Goal: Communication & Community: Participate in discussion

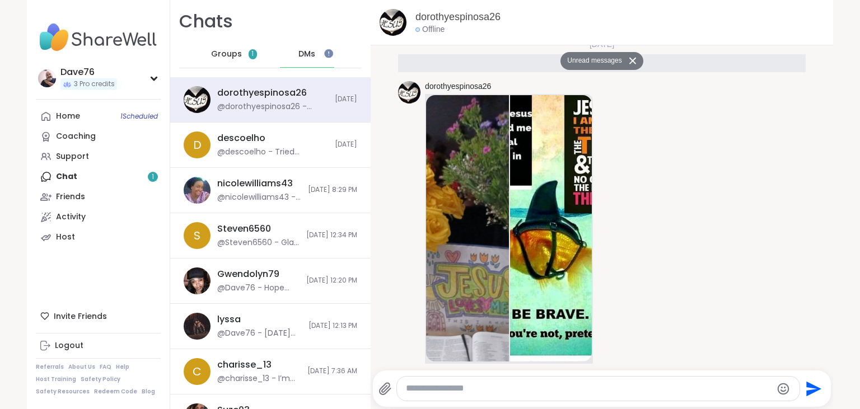
click at [232, 59] on span "Groups" at bounding box center [226, 54] width 31 height 11
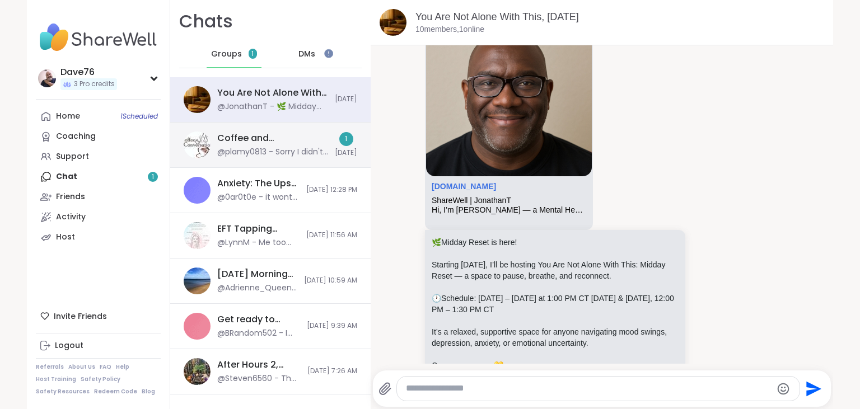
click at [274, 141] on div "Coffee and Conversation, [DATE]" at bounding box center [272, 138] width 111 height 12
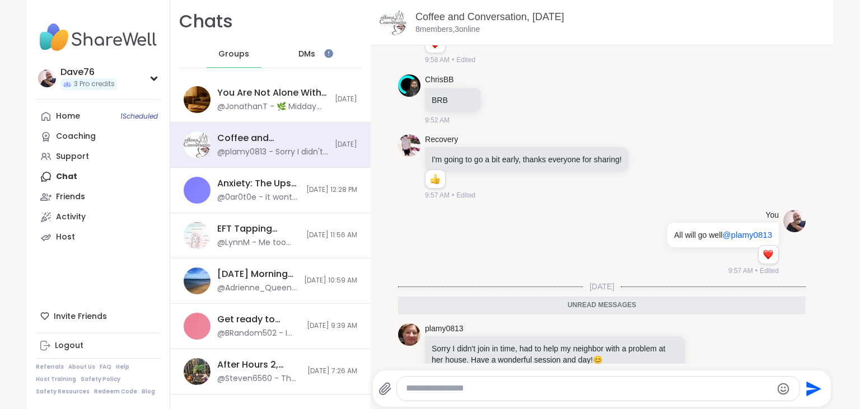
click at [305, 48] on div "DMs" at bounding box center [307, 54] width 55 height 27
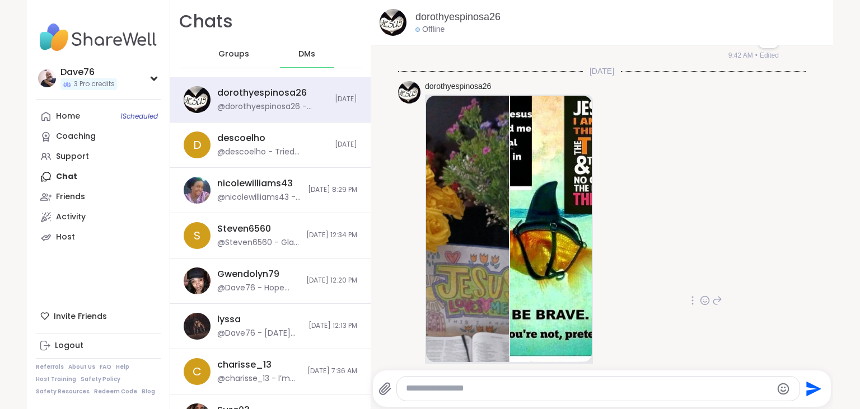
click at [704, 296] on icon at bounding box center [705, 300] width 8 height 8
click at [617, 278] on div "Select Reaction: Heart" at bounding box center [616, 283] width 10 height 10
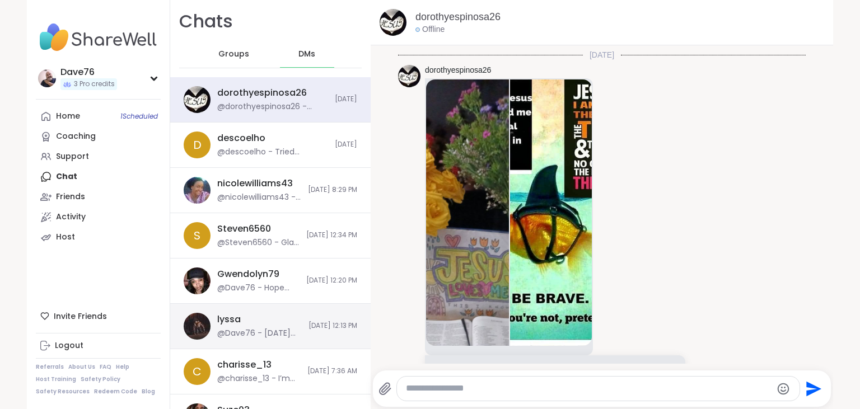
click at [333, 328] on span "[DATE] 12:13 PM" at bounding box center [333, 326] width 49 height 10
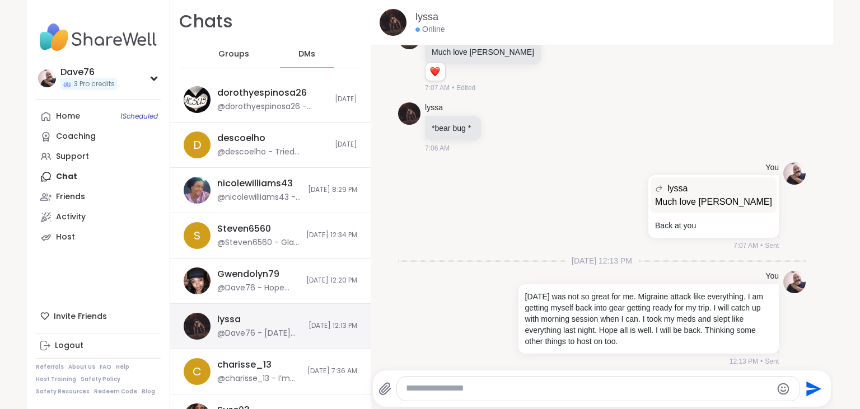
scroll to position [0, 0]
click at [508, 383] on div at bounding box center [598, 389] width 403 height 24
click at [230, 57] on span "Groups" at bounding box center [233, 54] width 31 height 11
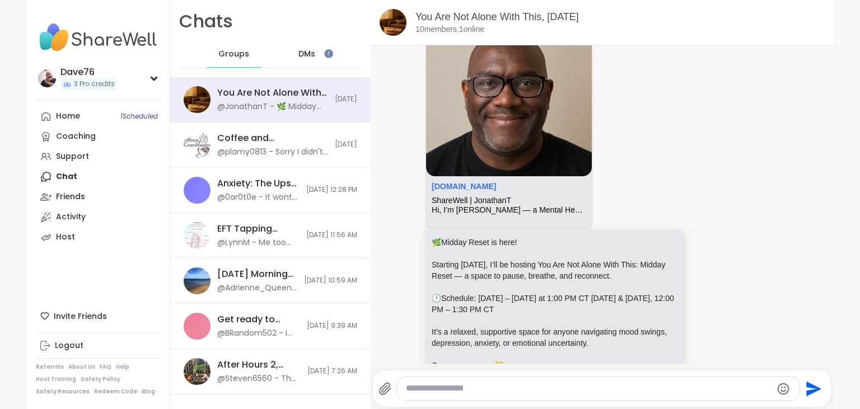
click at [88, 115] on link "Home 1 Scheduled" at bounding box center [98, 116] width 125 height 20
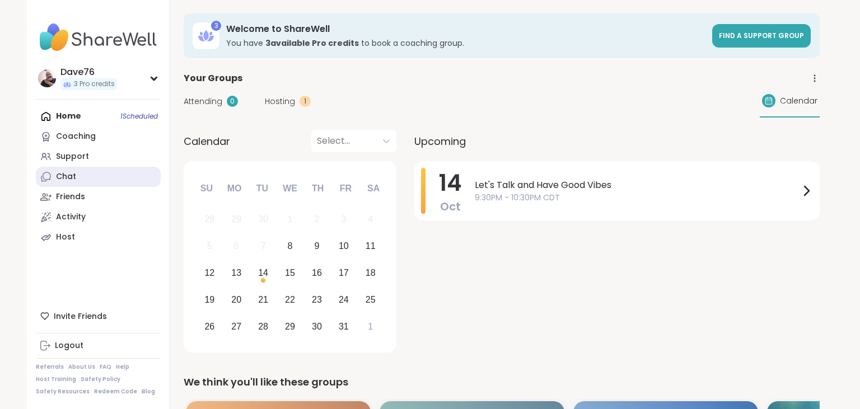
click at [90, 171] on link "Chat" at bounding box center [98, 177] width 125 height 20
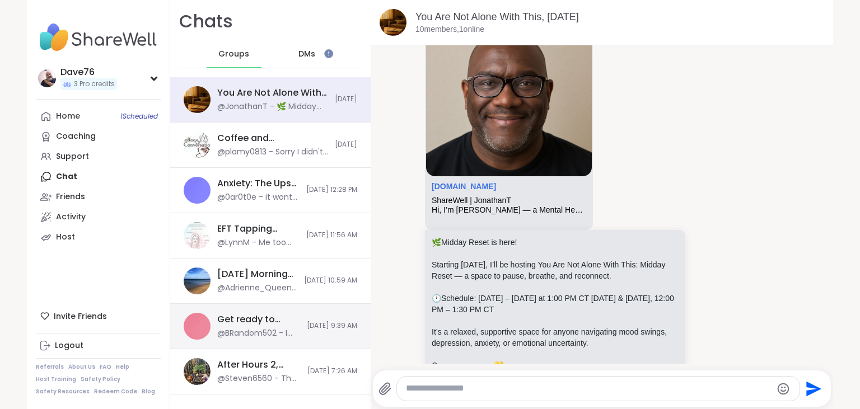
click at [307, 326] on span "[DATE] 9:39 AM" at bounding box center [332, 326] width 50 height 10
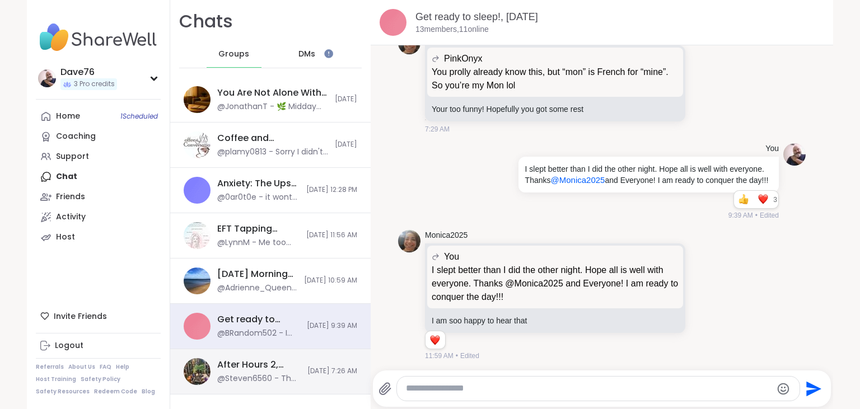
click at [266, 360] on div "After Hours 2, [DATE]" at bounding box center [258, 365] width 83 height 12
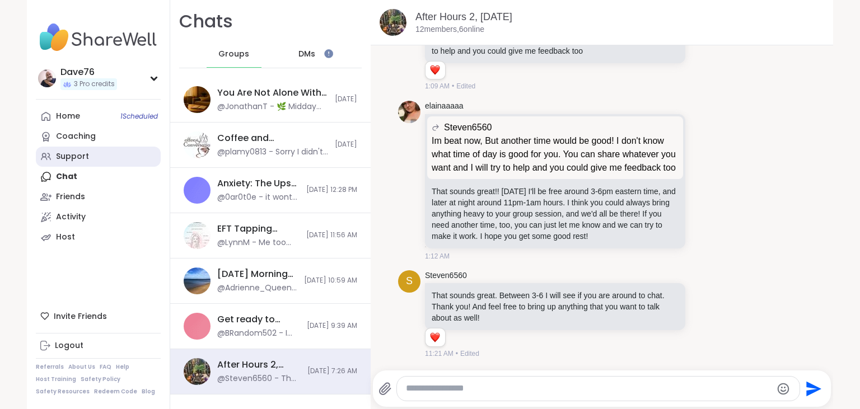
click at [80, 156] on div "Support" at bounding box center [72, 156] width 33 height 11
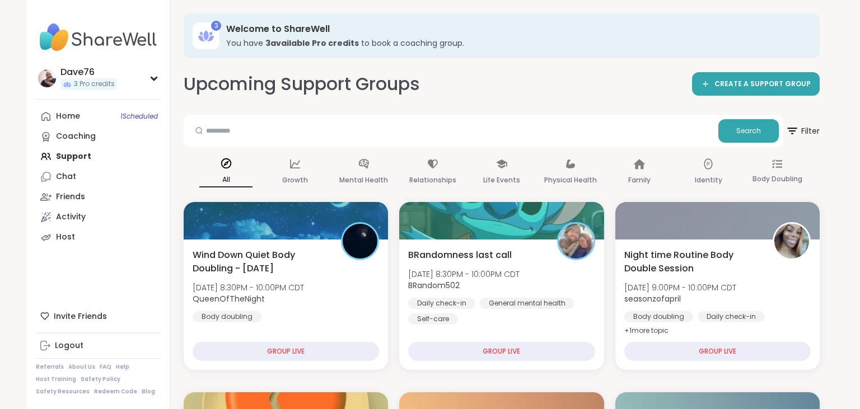
scroll to position [390, 0]
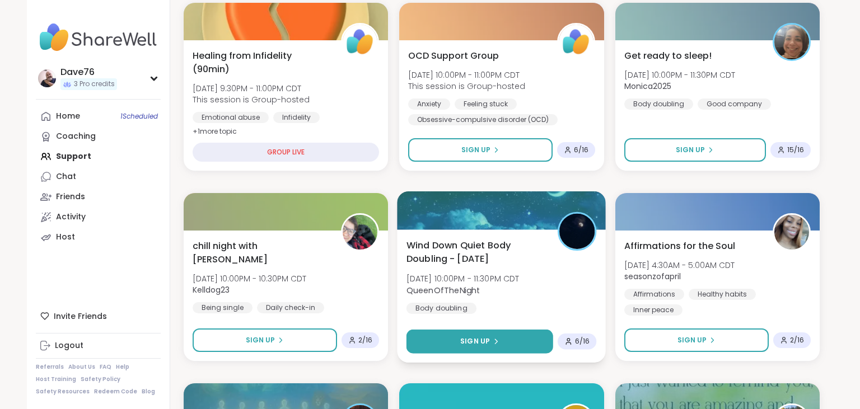
click at [494, 342] on icon at bounding box center [496, 341] width 7 height 7
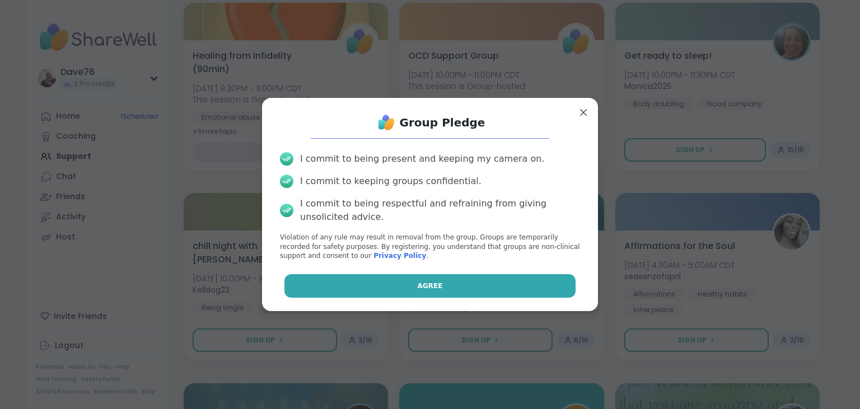
click at [483, 291] on button "Agree" at bounding box center [431, 286] width 292 height 24
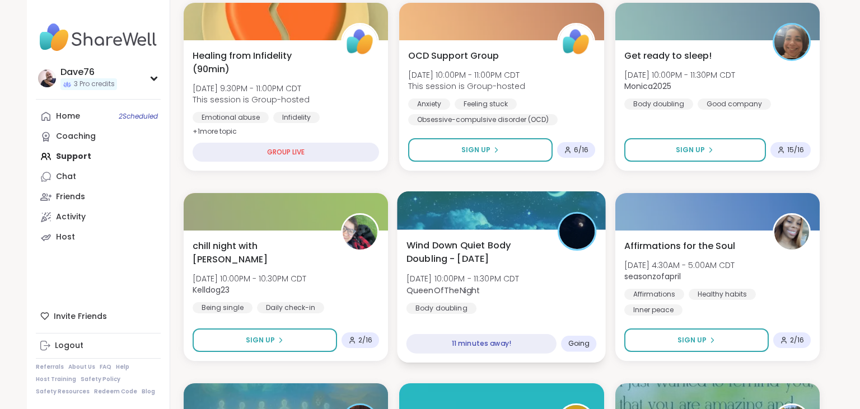
click at [520, 292] on span "QueenOfTheNight" at bounding box center [463, 290] width 113 height 11
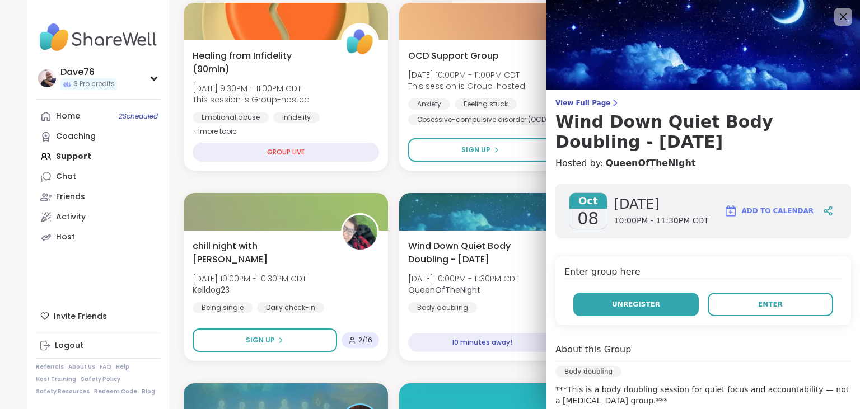
click at [641, 300] on span "Unregister" at bounding box center [636, 305] width 48 height 10
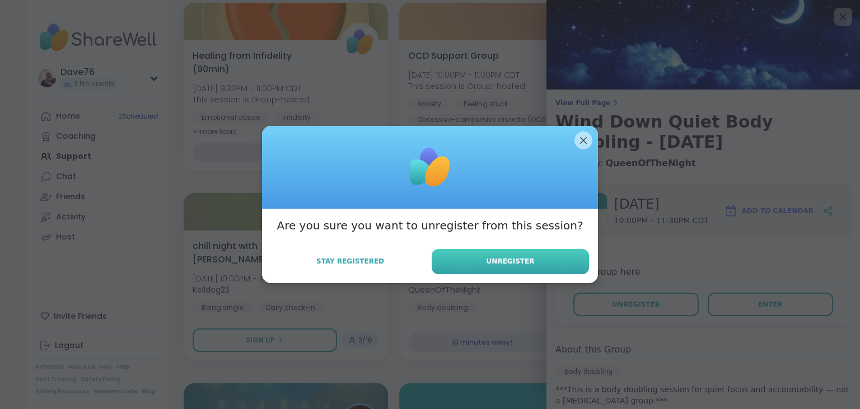
click at [559, 259] on button "Unregister" at bounding box center [510, 261] width 157 height 25
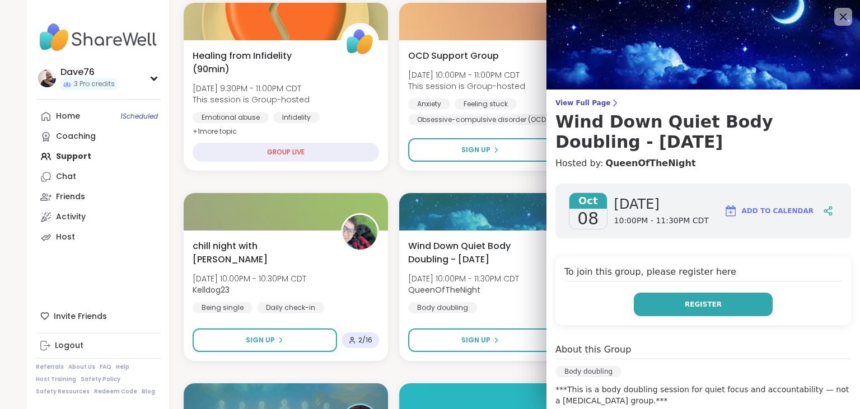
click at [696, 300] on span "Register" at bounding box center [703, 305] width 37 height 10
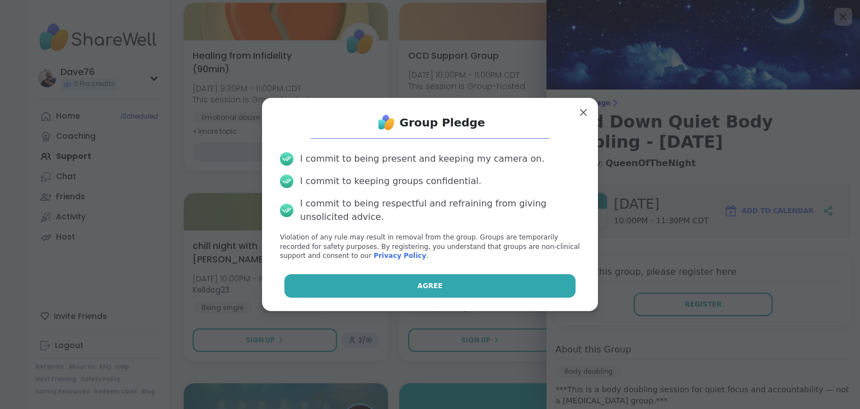
click at [523, 278] on button "Agree" at bounding box center [431, 286] width 292 height 24
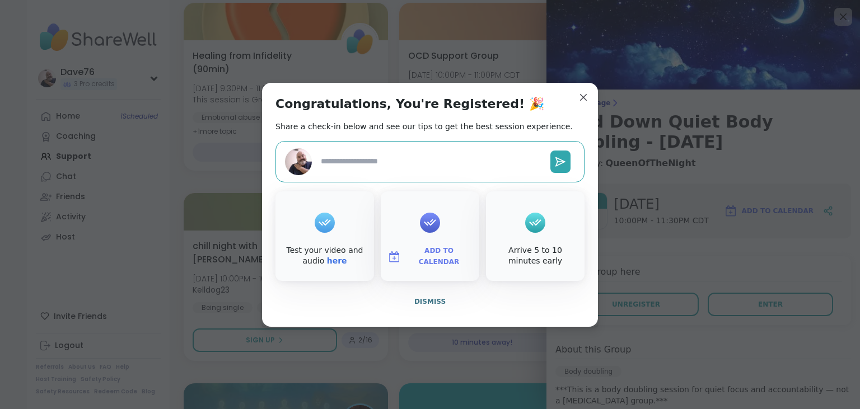
type textarea "*"
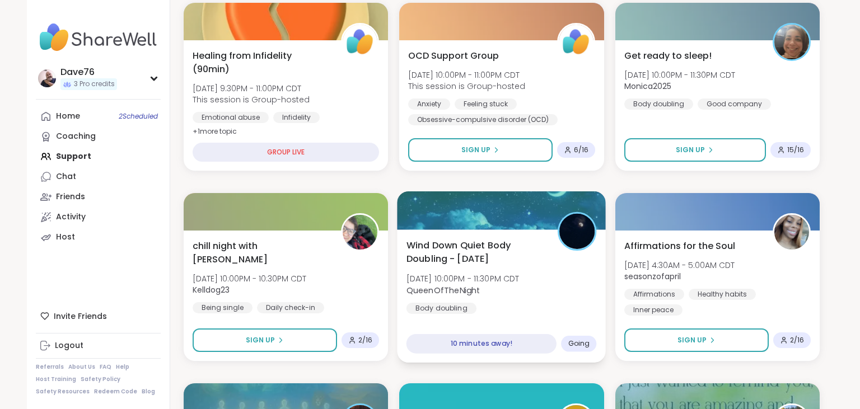
click at [464, 293] on b "QueenOfTheNight" at bounding box center [444, 290] width 74 height 11
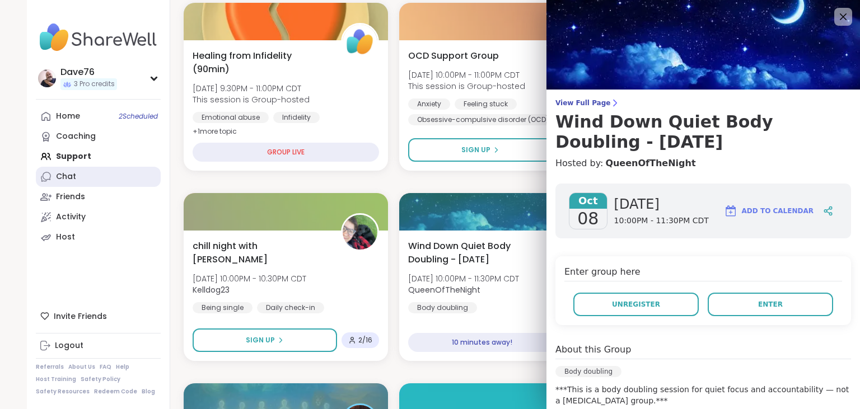
click at [76, 176] on link "Chat" at bounding box center [98, 177] width 125 height 20
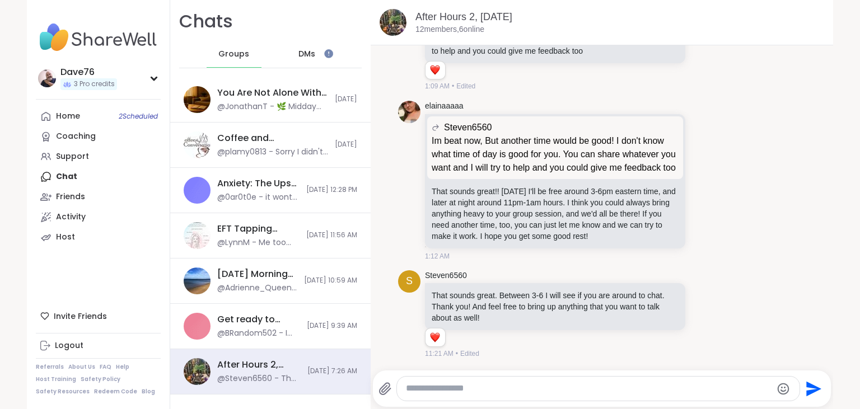
click at [246, 54] on span "Groups" at bounding box center [233, 54] width 31 height 11
click at [315, 53] on div "DMs" at bounding box center [307, 54] width 55 height 27
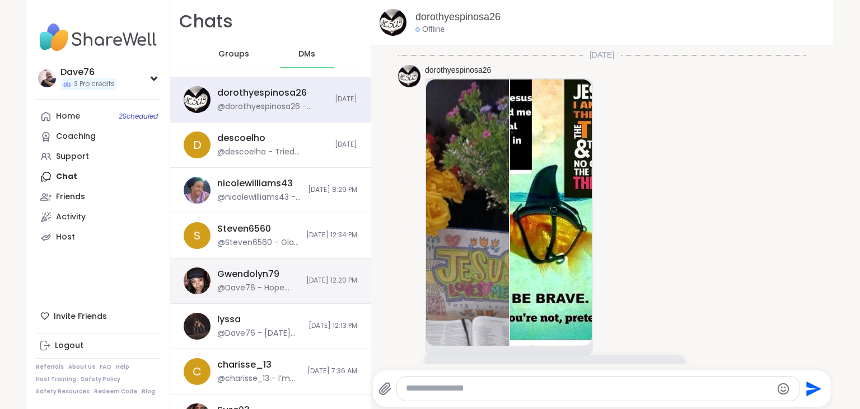
click at [285, 287] on div "@Dave76 - Hope you are doing well [PERSON_NAME]. Checking on you." at bounding box center [258, 288] width 82 height 11
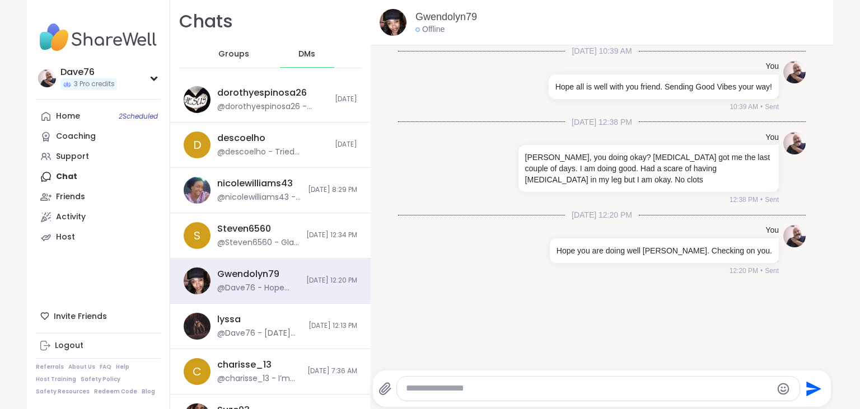
click at [473, 392] on textarea "Type your message" at bounding box center [589, 389] width 366 height 12
type textarea "**********"
click at [819, 387] on icon "Send" at bounding box center [814, 389] width 18 height 18
click at [372, 355] on div "[DATE] 10:39 AM You Hope all is well with you friend. Sending Good Vibes your w…" at bounding box center [602, 204] width 463 height 319
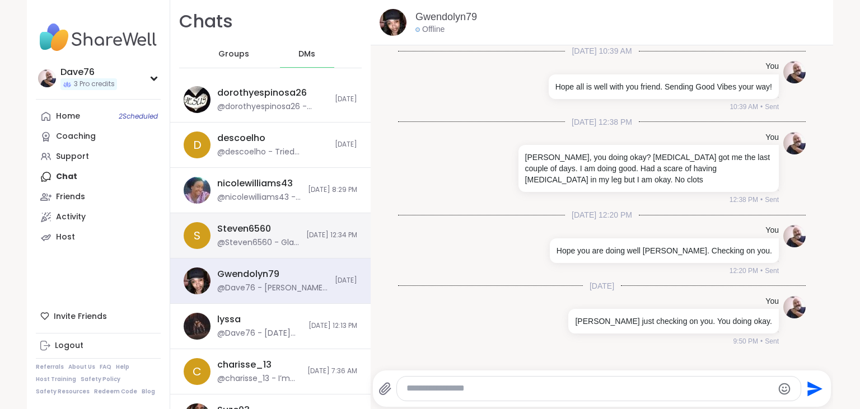
click at [304, 244] on div "S Steven6560 @Steven6560 - Glad you slept better [PERSON_NAME]! Thanks for chec…" at bounding box center [270, 235] width 201 height 45
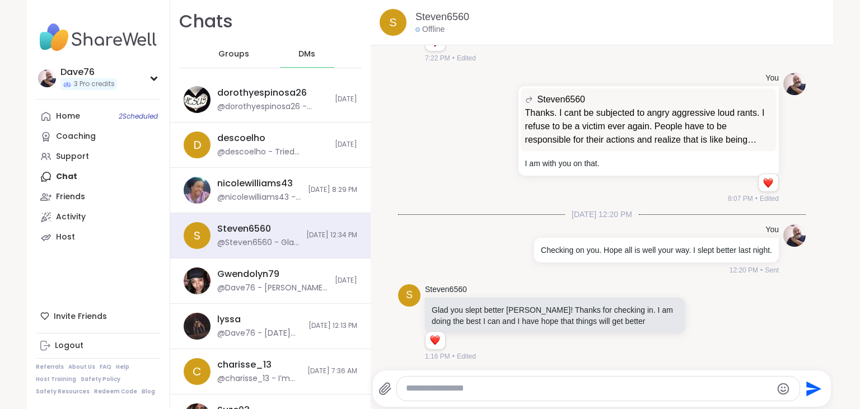
click at [477, 386] on textarea "Type your message" at bounding box center [589, 389] width 366 height 12
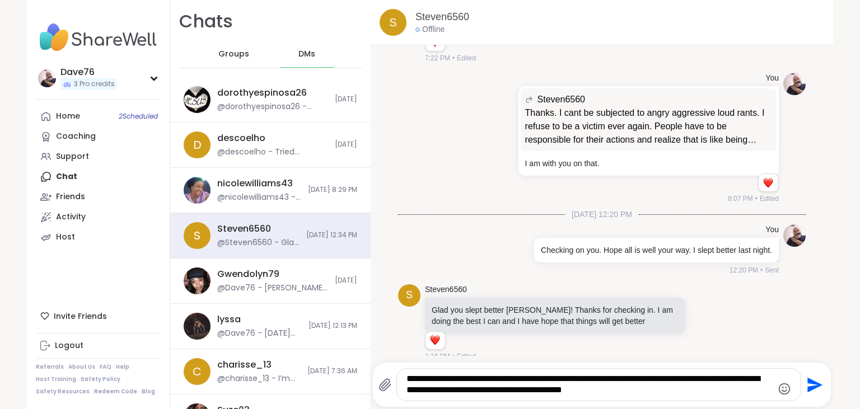
click at [686, 382] on textarea "**********" at bounding box center [590, 385] width 366 height 23
click at [691, 381] on textarea "**********" at bounding box center [590, 385] width 366 height 23
type textarea "**********"
click at [813, 386] on icon "Send" at bounding box center [815, 385] width 15 height 15
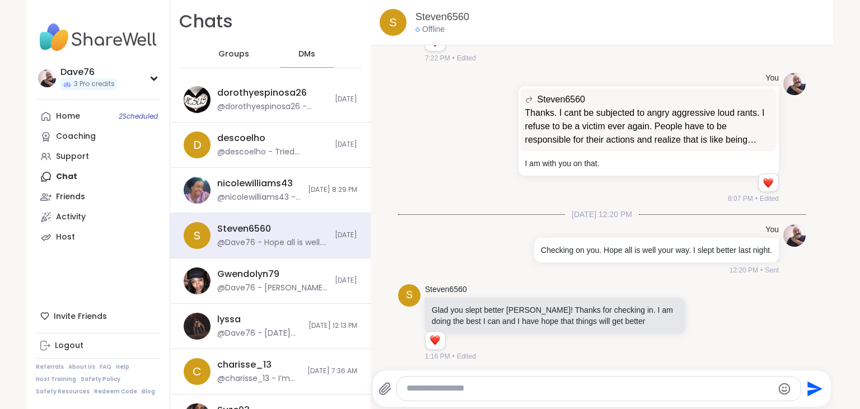
scroll to position [884, 0]
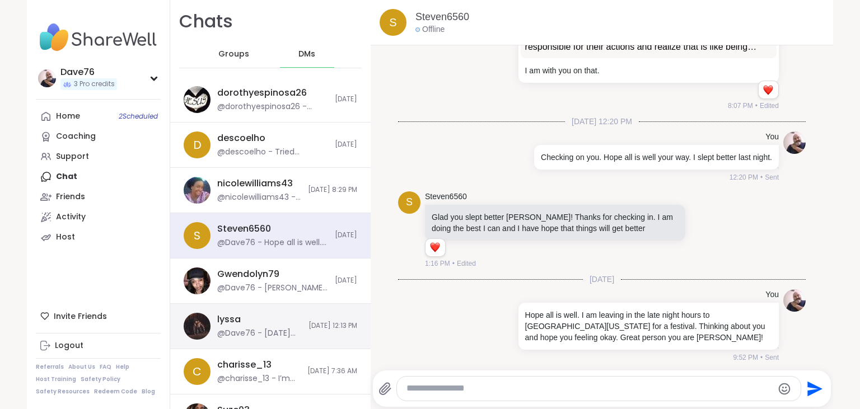
click at [268, 321] on div "lyssa @Dave76 - [DATE] was not so great for me. Migraine attack like everything…" at bounding box center [259, 327] width 85 height 26
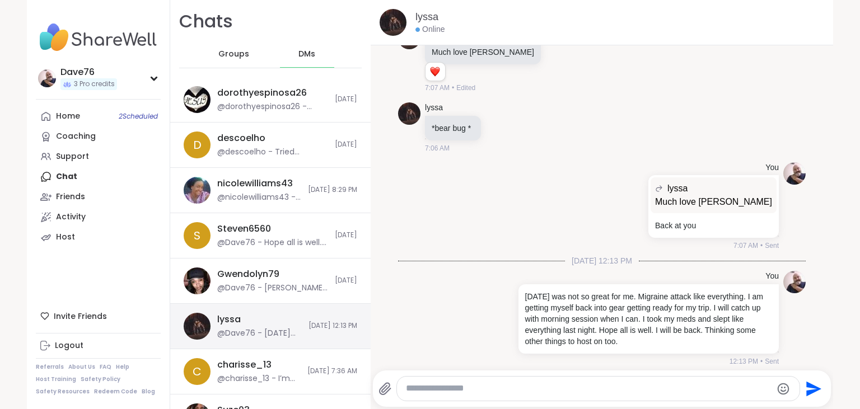
scroll to position [0, 0]
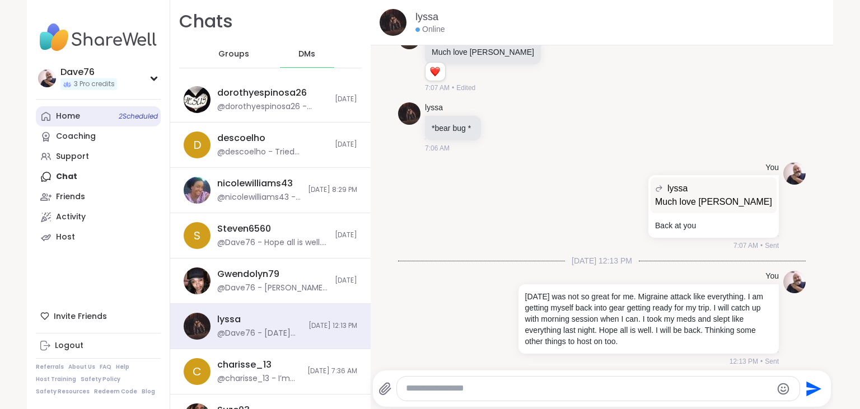
click at [101, 109] on link "Home 2 Scheduled" at bounding box center [98, 116] width 125 height 20
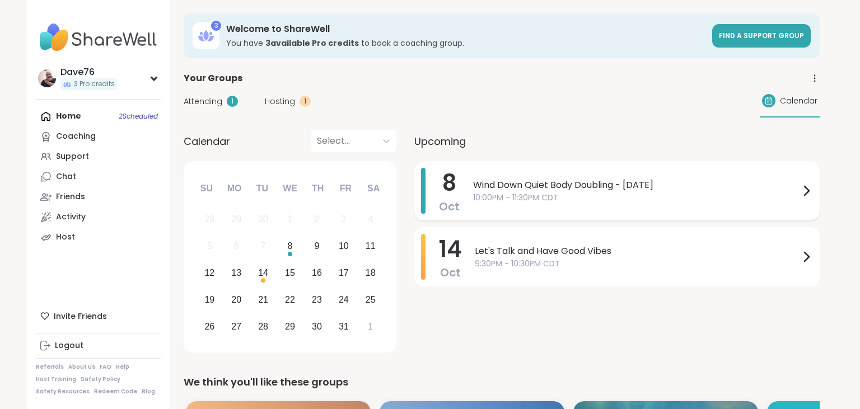
click at [594, 198] on span "10:00PM - 11:30PM CDT" at bounding box center [636, 198] width 327 height 12
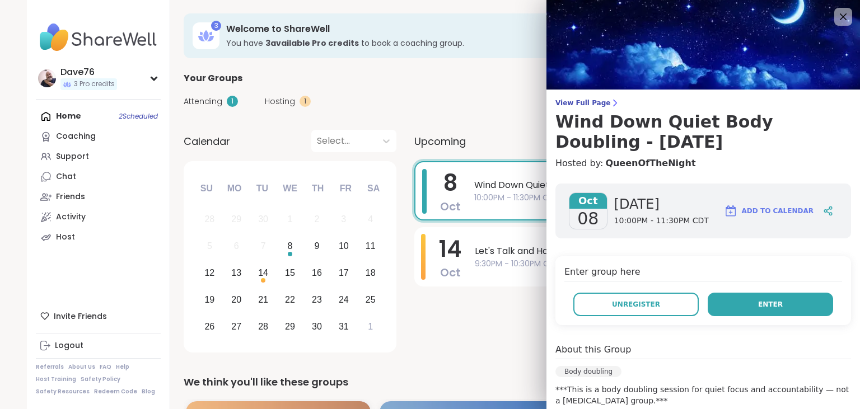
click at [757, 296] on button "Enter" at bounding box center [770, 305] width 125 height 24
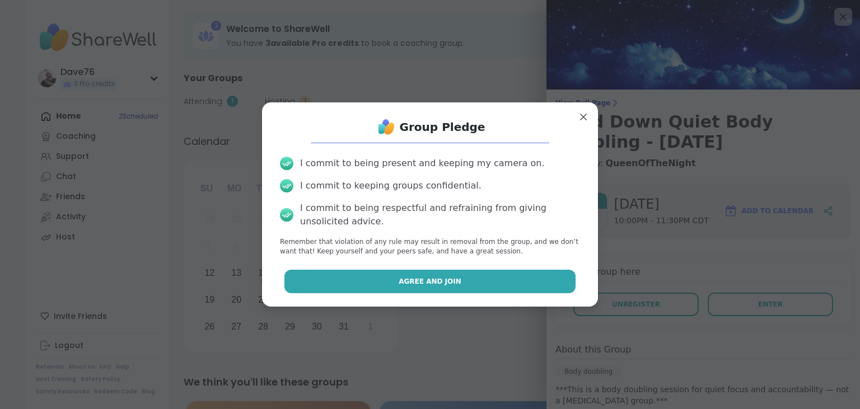
click at [543, 272] on button "Agree and Join" at bounding box center [431, 282] width 292 height 24
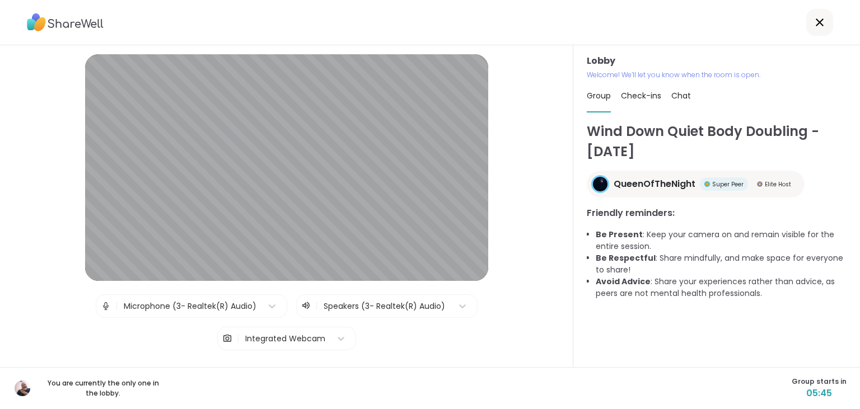
click at [819, 22] on icon at bounding box center [820, 22] width 8 height 8
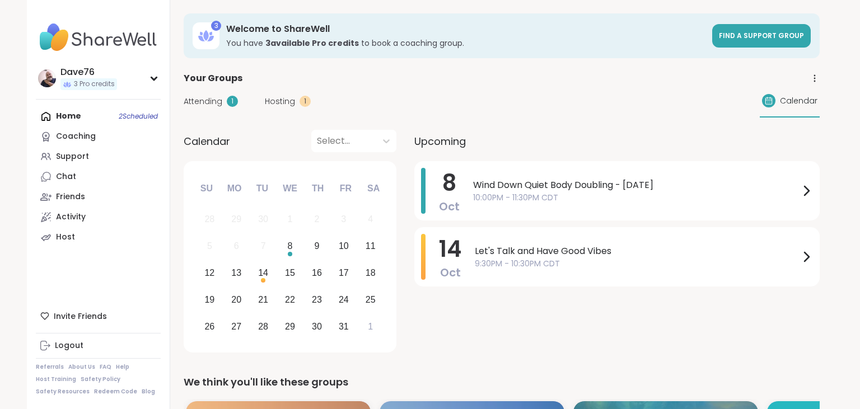
click at [97, 175] on link "Chat" at bounding box center [98, 177] width 125 height 20
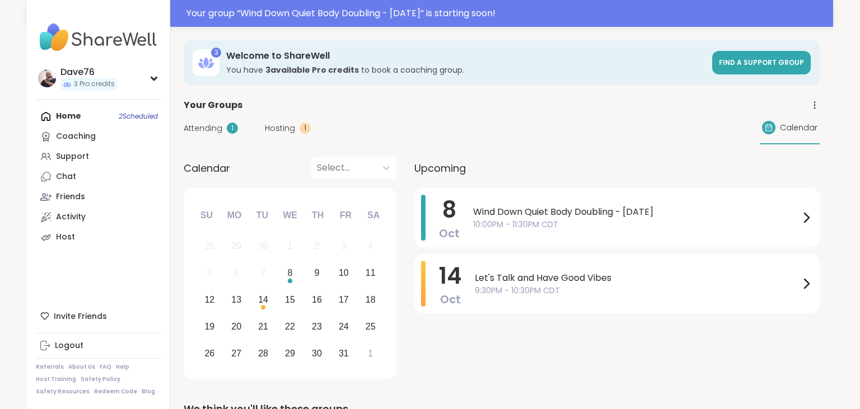
click at [702, 213] on span "Wind Down Quiet Body Doubling - [DATE]" at bounding box center [636, 212] width 327 height 13
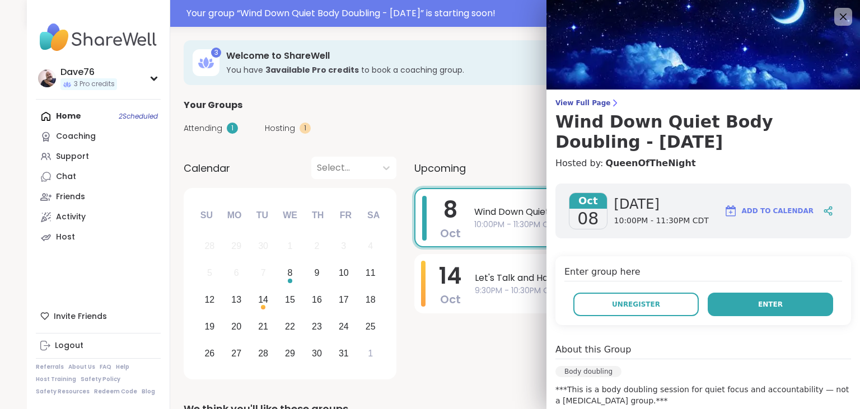
click at [777, 302] on span "Enter" at bounding box center [770, 305] width 25 height 10
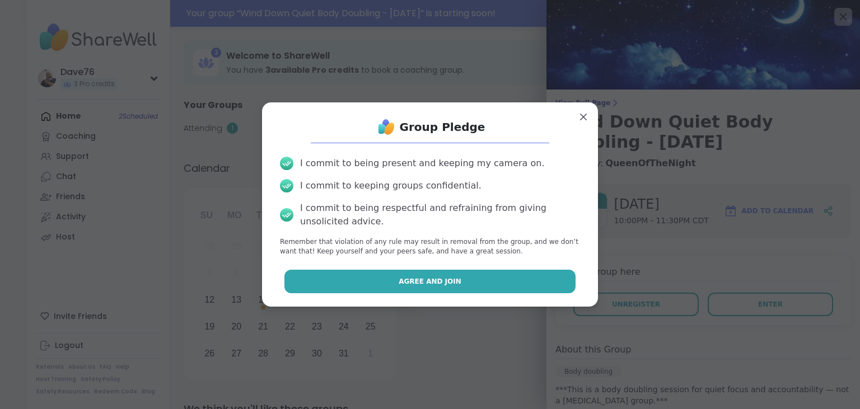
click at [568, 282] on button "Agree and Join" at bounding box center [431, 282] width 292 height 24
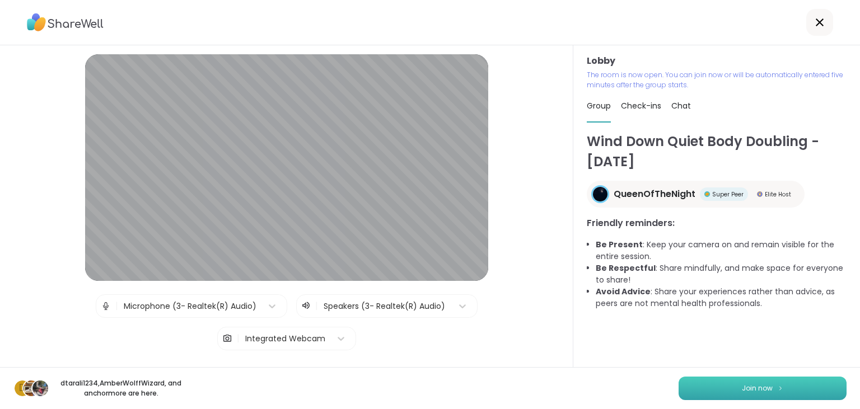
click at [785, 388] on button "Join now" at bounding box center [763, 389] width 168 height 24
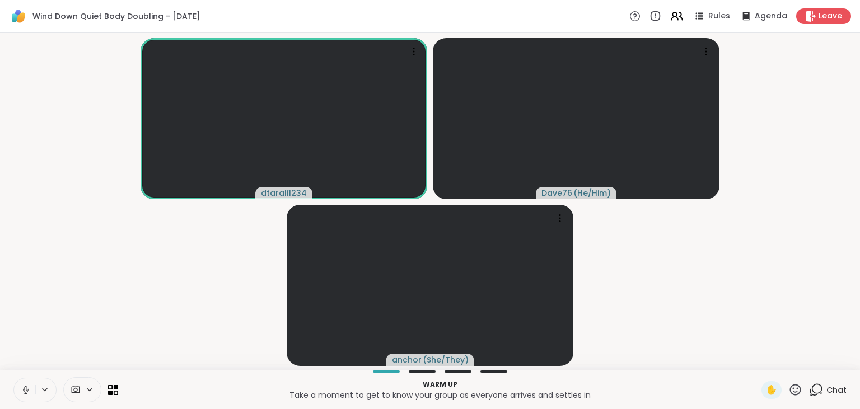
click at [24, 388] on icon at bounding box center [26, 390] width 10 height 10
click at [24, 388] on icon at bounding box center [25, 387] width 3 height 4
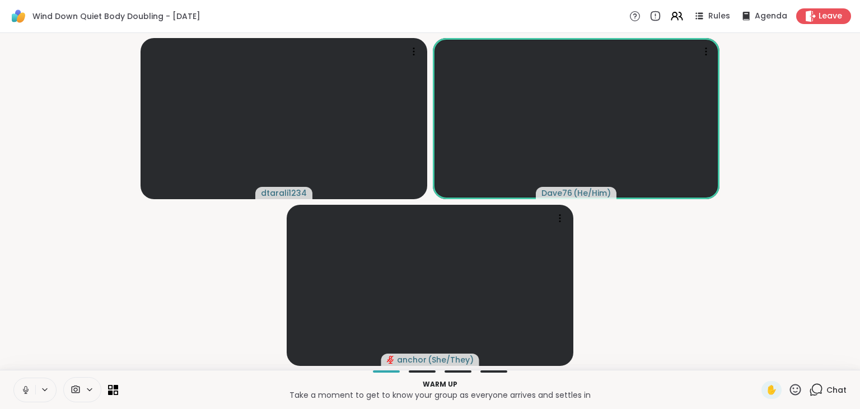
click at [24, 388] on icon at bounding box center [26, 390] width 10 height 10
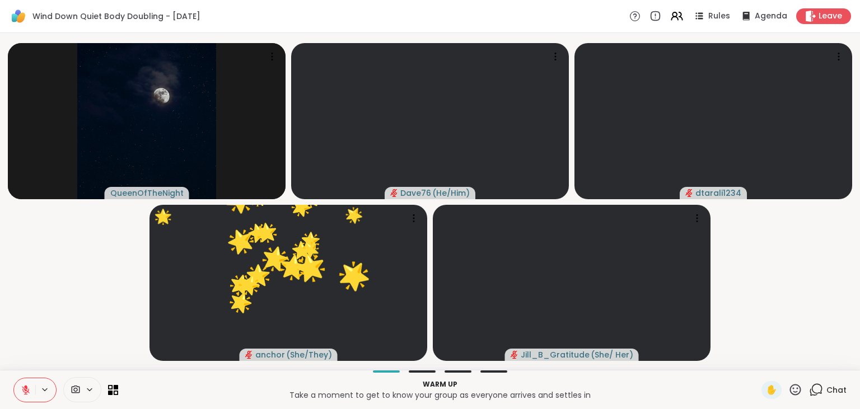
click at [799, 391] on icon at bounding box center [796, 390] width 14 height 14
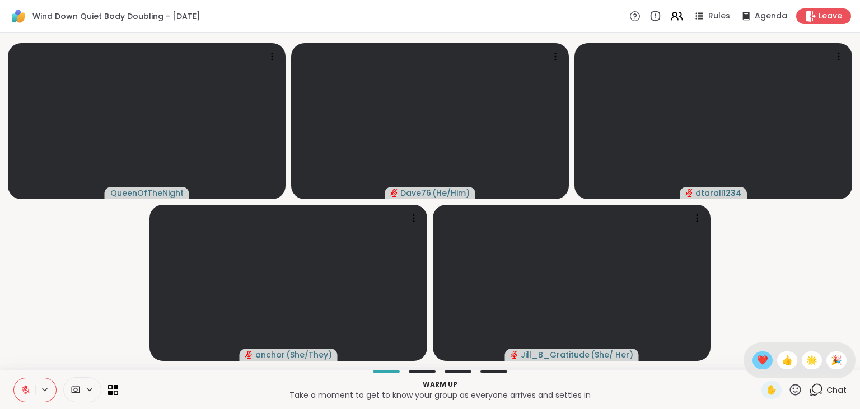
click at [768, 361] on div "❤️" at bounding box center [763, 361] width 20 height 18
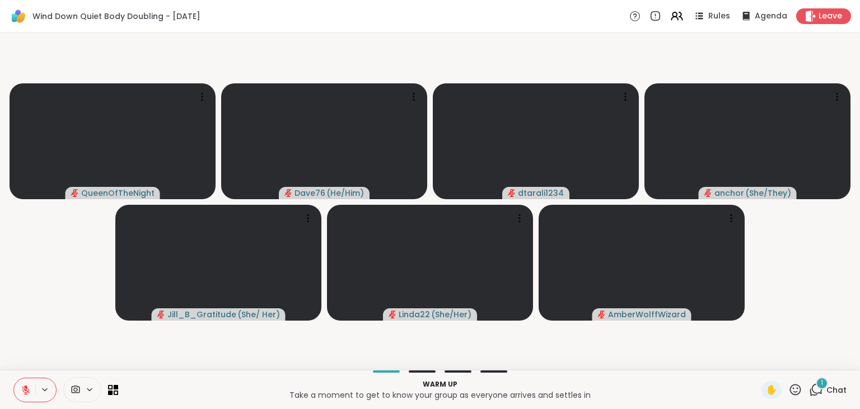
click at [828, 386] on span "Chat" at bounding box center [837, 390] width 20 height 11
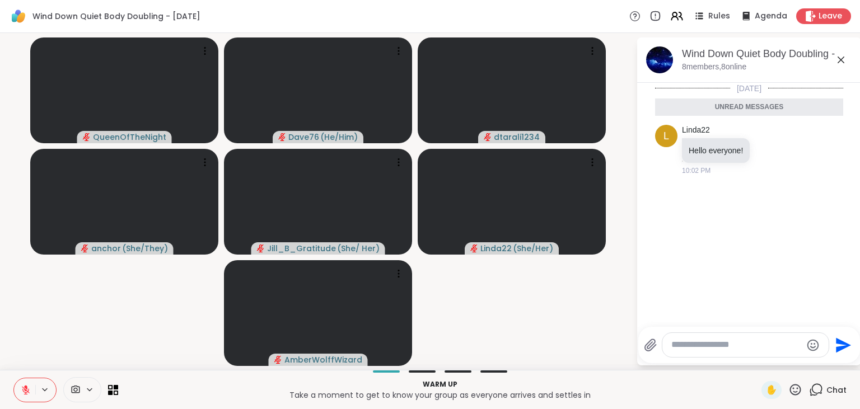
click at [719, 343] on textarea "Type your message" at bounding box center [737, 345] width 131 height 12
type textarea "**********"
click at [844, 344] on icon "Send" at bounding box center [845, 341] width 15 height 15
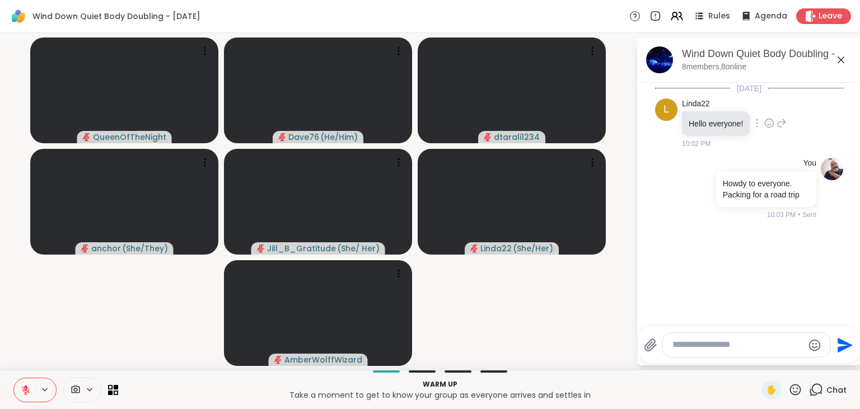
click at [771, 124] on icon at bounding box center [770, 123] width 10 height 11
click at [766, 107] on div "Select Reaction: Heart" at bounding box center [770, 105] width 10 height 10
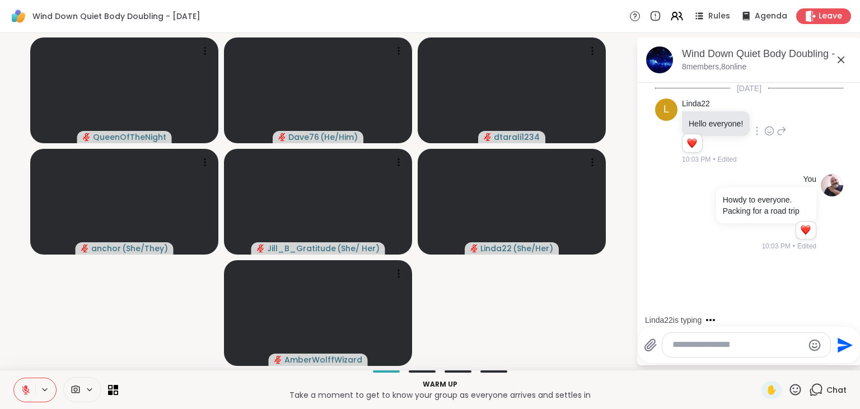
scroll to position [71, 0]
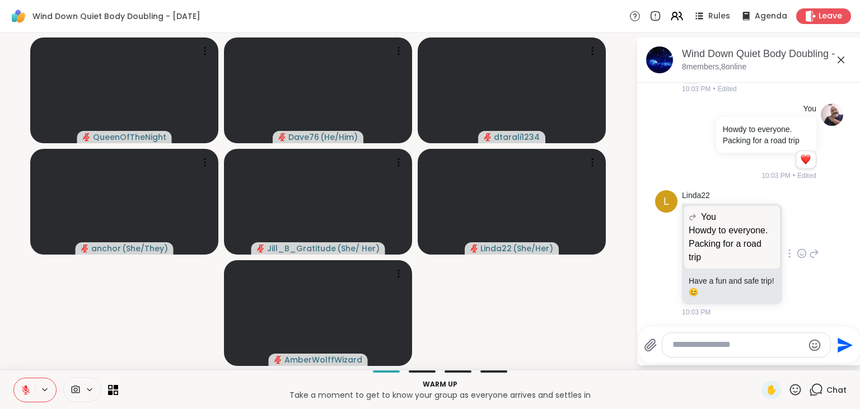
click at [805, 255] on icon at bounding box center [802, 253] width 8 height 8
click at [717, 236] on div "Select Reaction: Heart" at bounding box center [713, 236] width 10 height 10
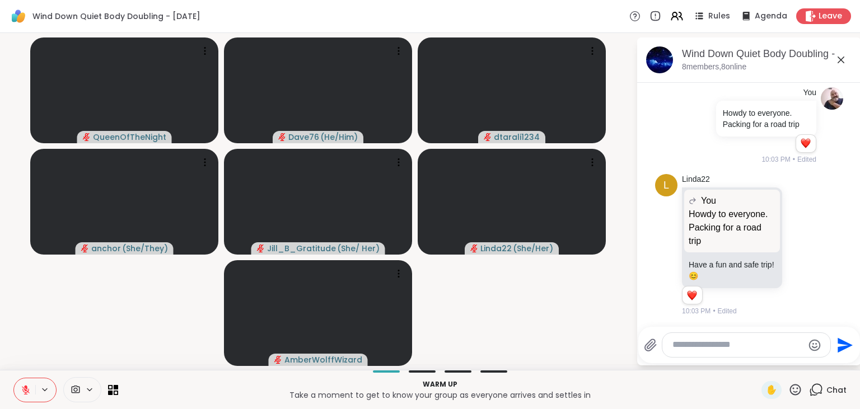
click at [816, 248] on icon at bounding box center [814, 245] width 10 height 13
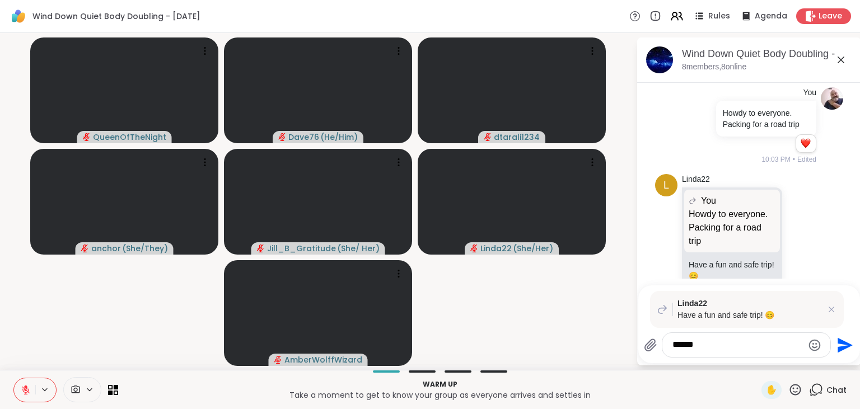
type textarea "******"
click at [846, 342] on icon "Send" at bounding box center [844, 346] width 18 height 18
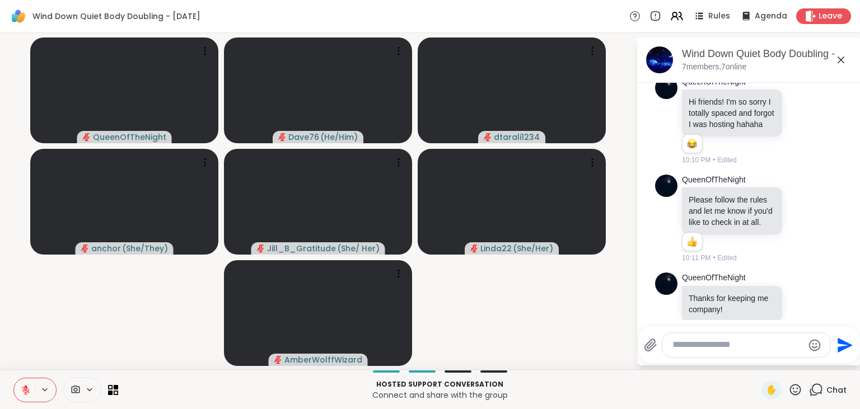
scroll to position [551, 0]
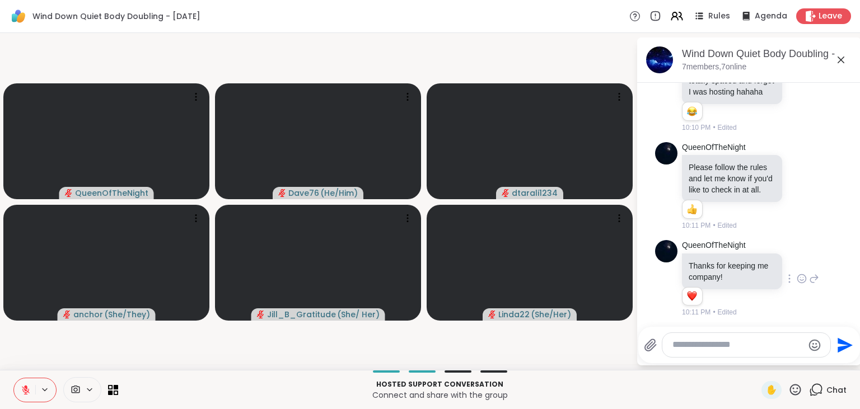
click at [800, 276] on icon at bounding box center [802, 278] width 10 height 11
click at [712, 258] on div "Select Reaction: Heart" at bounding box center [713, 261] width 10 height 10
click at [723, 344] on textarea "Type your message" at bounding box center [738, 345] width 131 height 12
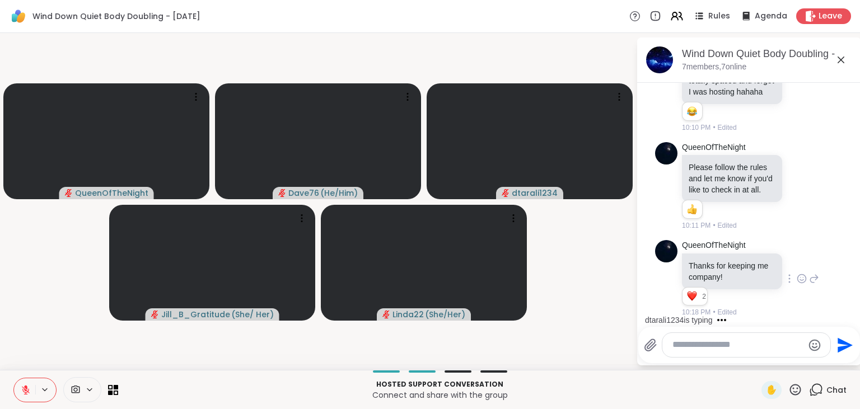
scroll to position [621, 0]
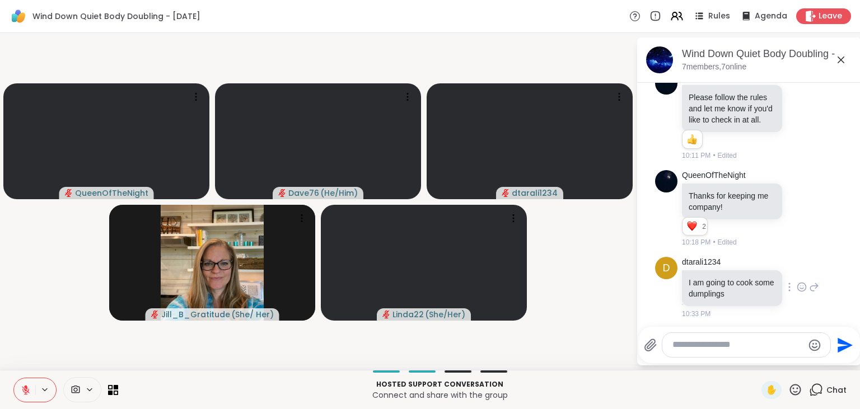
click at [805, 286] on icon at bounding box center [802, 287] width 10 height 11
click at [716, 269] on button "Select Reaction: Heart" at bounding box center [713, 269] width 22 height 22
click at [716, 271] on div "I am going to cook some dumplings" at bounding box center [732, 289] width 100 height 36
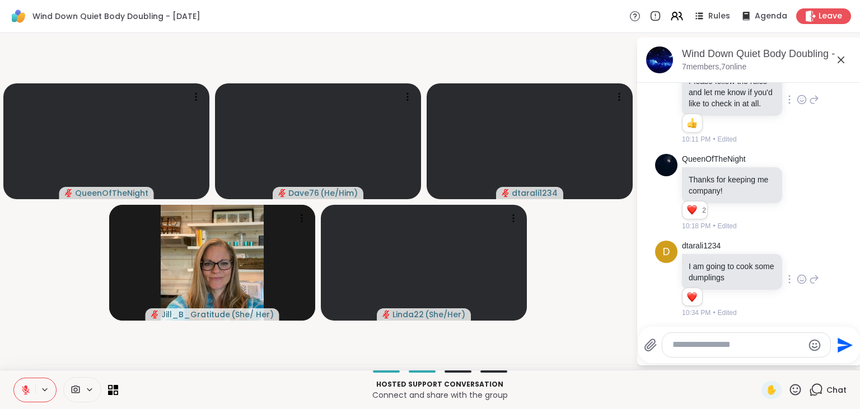
click at [803, 99] on icon at bounding box center [802, 99] width 10 height 11
click at [691, 86] on button "Select Reaction: Thumbs up" at bounding box center [688, 82] width 22 height 22
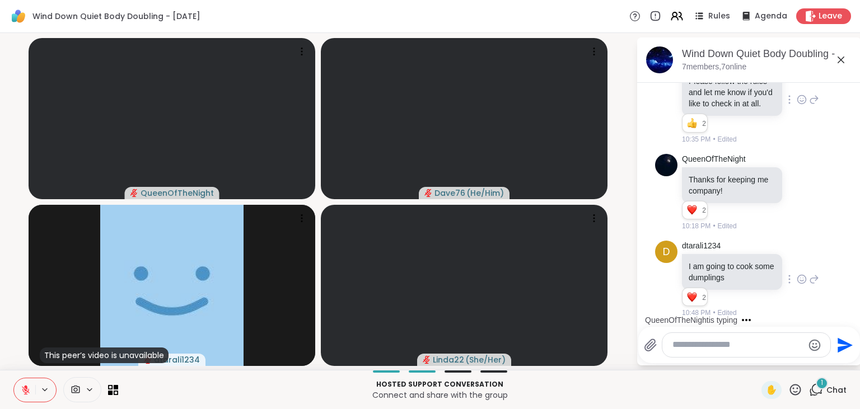
scroll to position [748, 0]
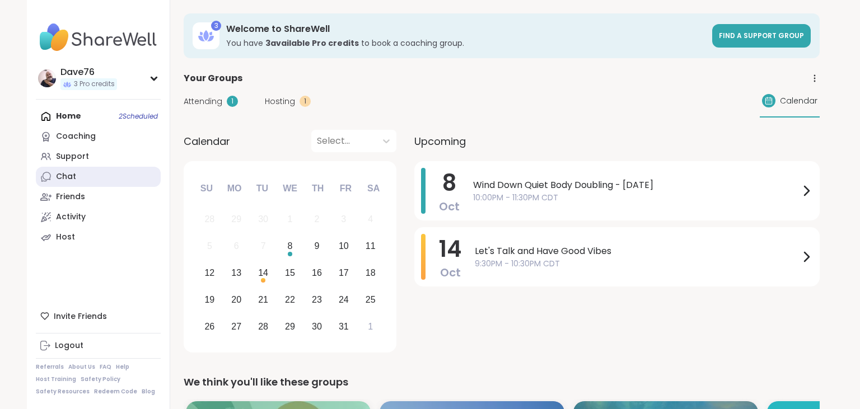
click at [87, 182] on link "Chat" at bounding box center [98, 177] width 125 height 20
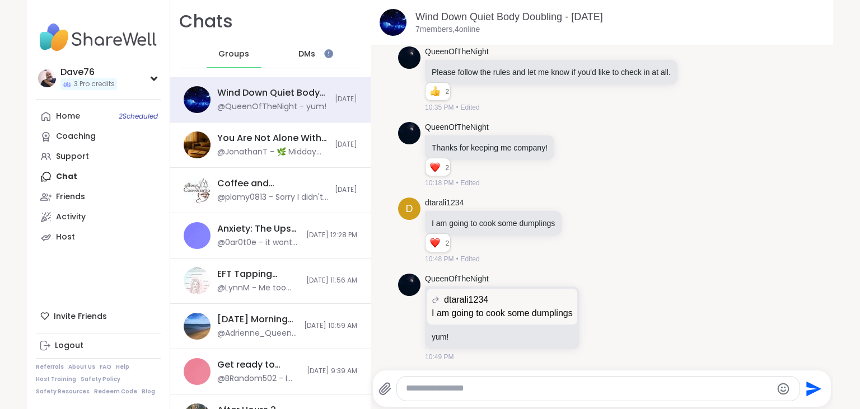
click at [451, 390] on textarea "Type your message" at bounding box center [589, 389] width 366 height 12
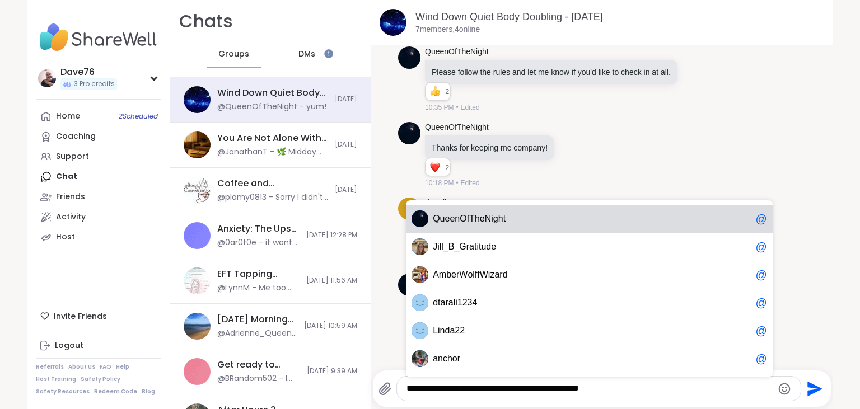
click at [456, 223] on span "n" at bounding box center [457, 218] width 5 height 11
type textarea "**********"
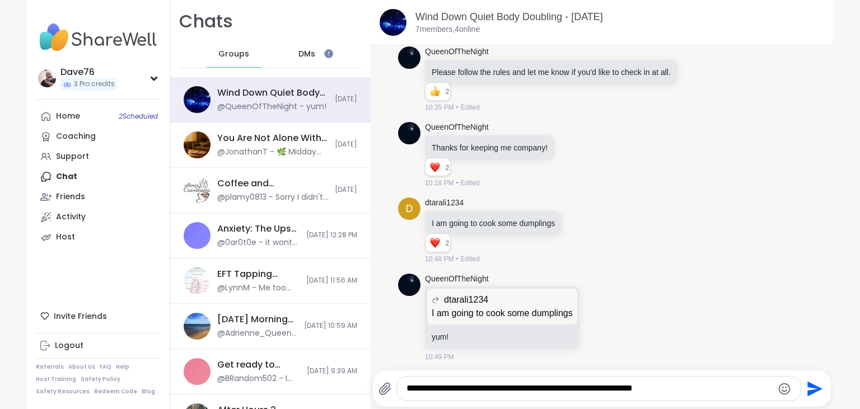
click at [810, 388] on icon "Send" at bounding box center [814, 389] width 18 height 18
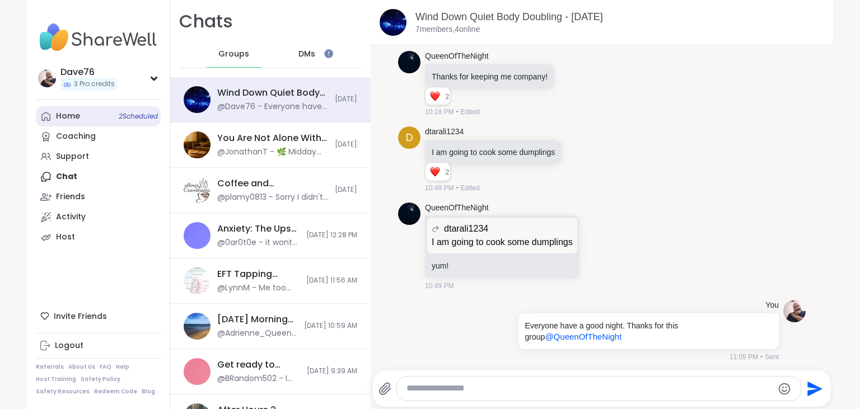
click at [95, 118] on link "Home 2 Scheduled" at bounding box center [98, 116] width 125 height 20
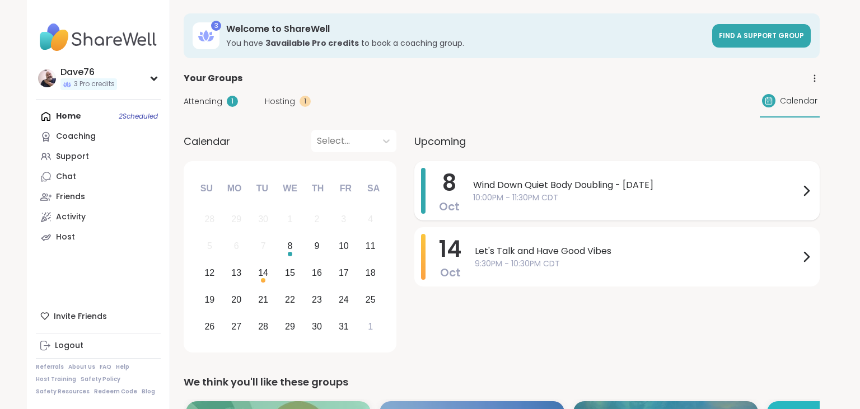
click at [570, 208] on div "Wind Down Quiet Body Doubling - Wednesday 10:00PM - 11:30PM CDT" at bounding box center [643, 191] width 340 height 46
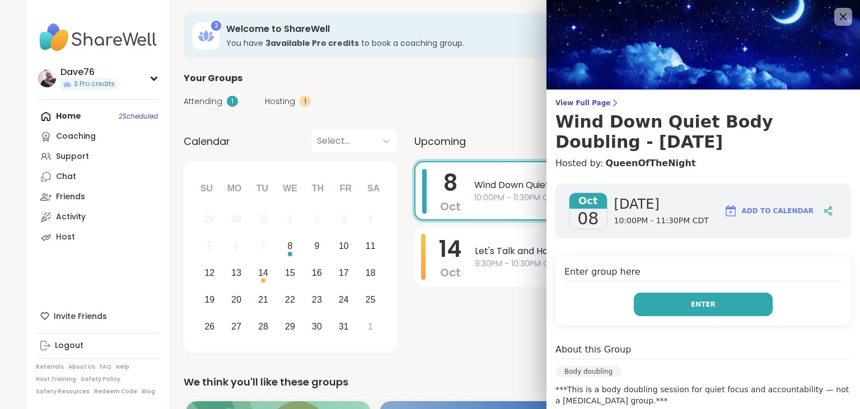
click at [705, 300] on span "Enter" at bounding box center [703, 305] width 25 height 10
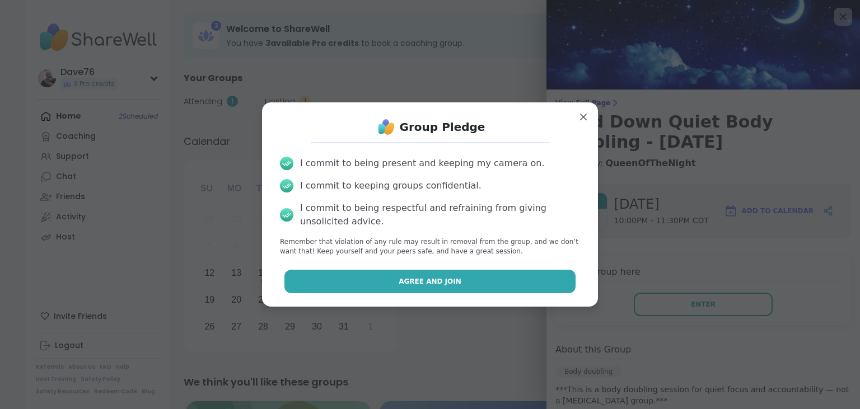
click at [540, 271] on button "Agree and Join" at bounding box center [431, 282] width 292 height 24
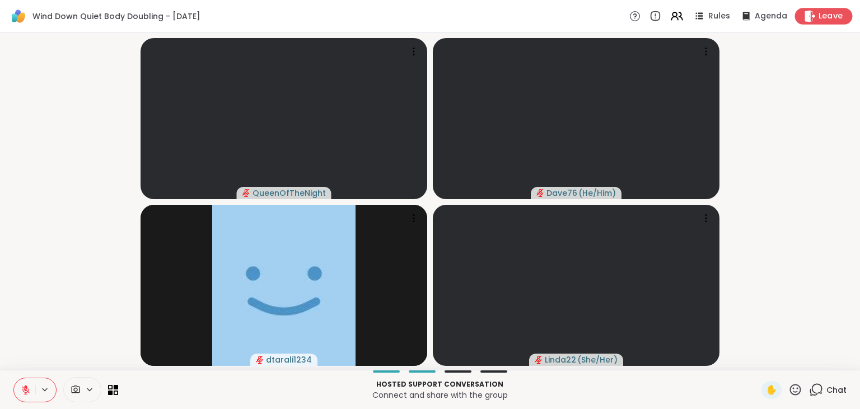
click at [826, 20] on span "Leave" at bounding box center [831, 17] width 25 height 12
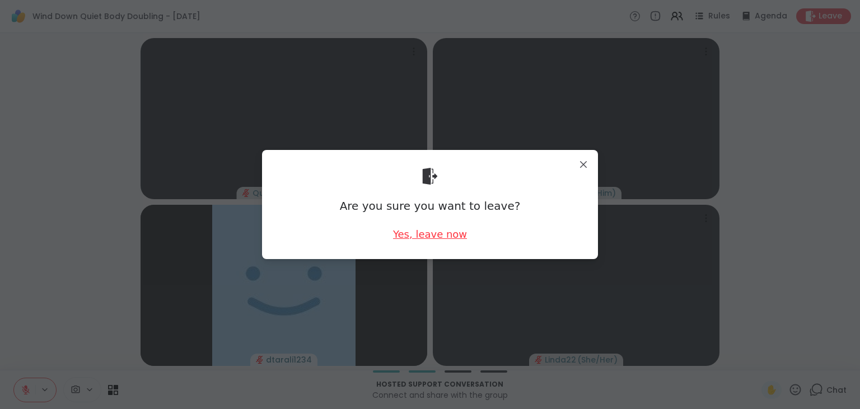
click at [451, 238] on div "Yes, leave now" at bounding box center [430, 234] width 74 height 14
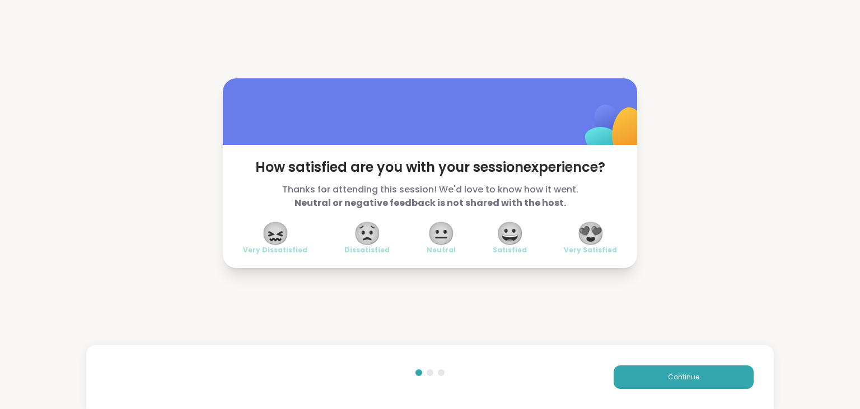
click at [597, 238] on span "😍" at bounding box center [591, 233] width 28 height 20
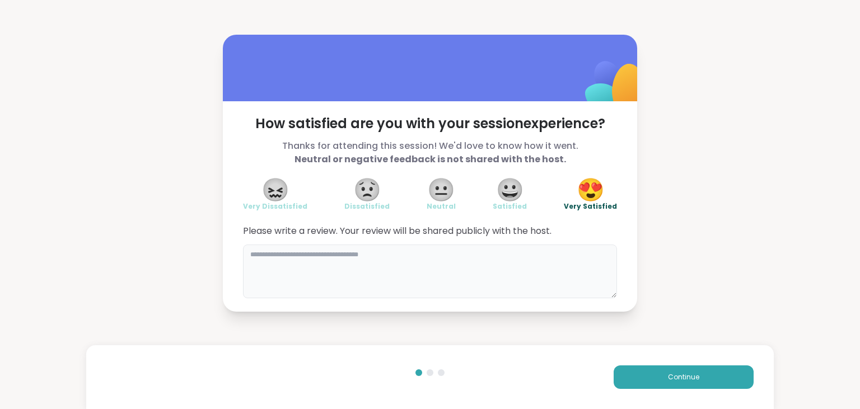
click at [518, 263] on textarea at bounding box center [430, 272] width 374 height 54
type textarea "*"
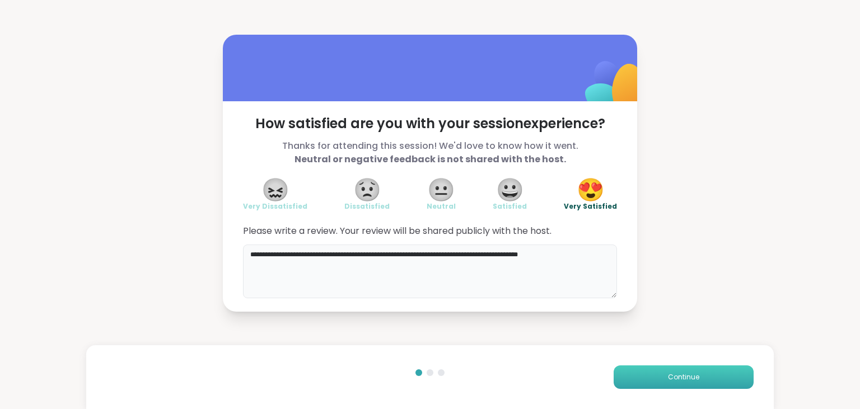
type textarea "**********"
click at [693, 374] on span "Continue" at bounding box center [683, 377] width 31 height 10
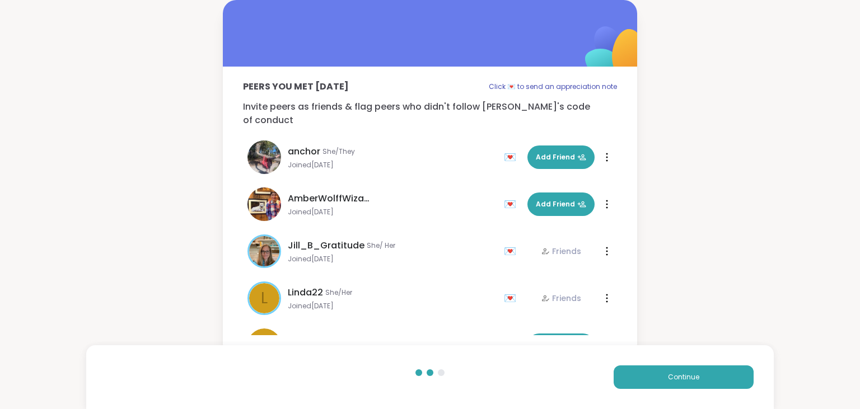
scroll to position [81, 0]
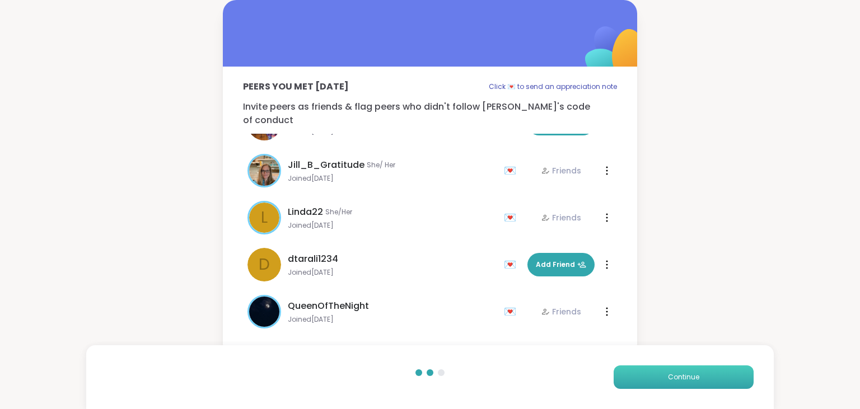
click at [703, 379] on button "Continue" at bounding box center [684, 378] width 140 height 24
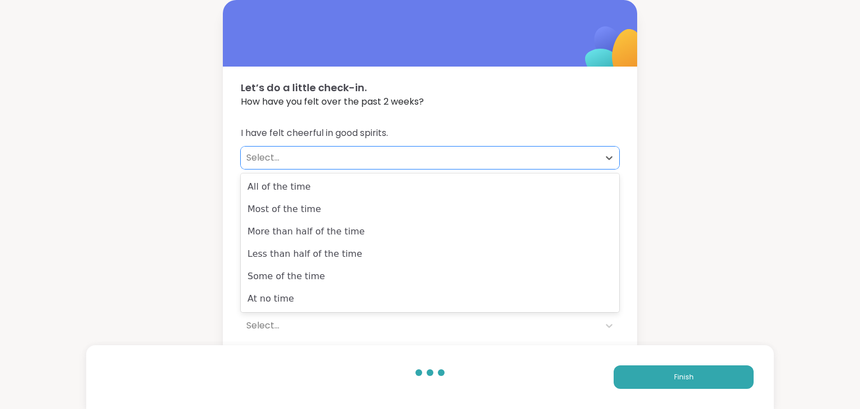
click at [335, 160] on div "Select..." at bounding box center [419, 157] width 347 height 13
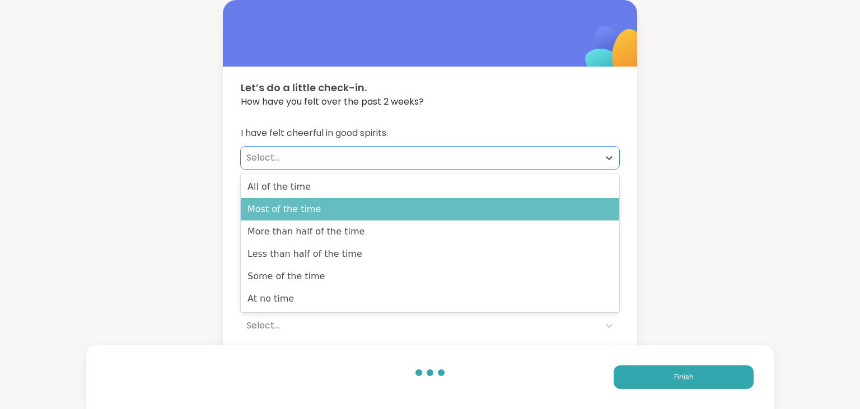
click at [332, 206] on div "Most of the time" at bounding box center [430, 209] width 379 height 22
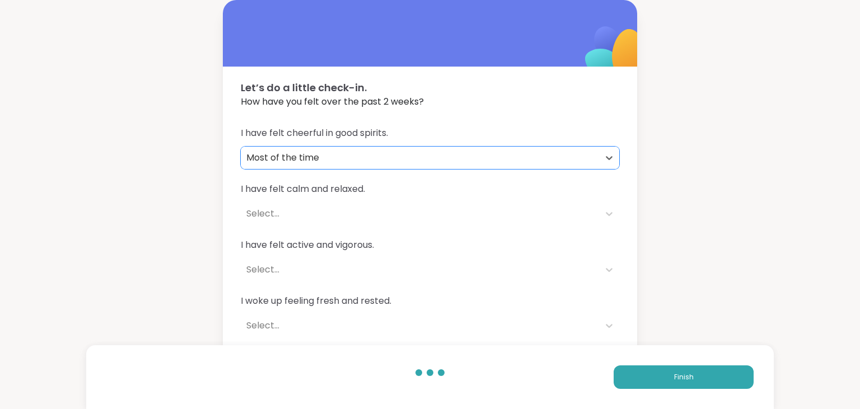
click at [330, 210] on div "Select..." at bounding box center [419, 213] width 347 height 13
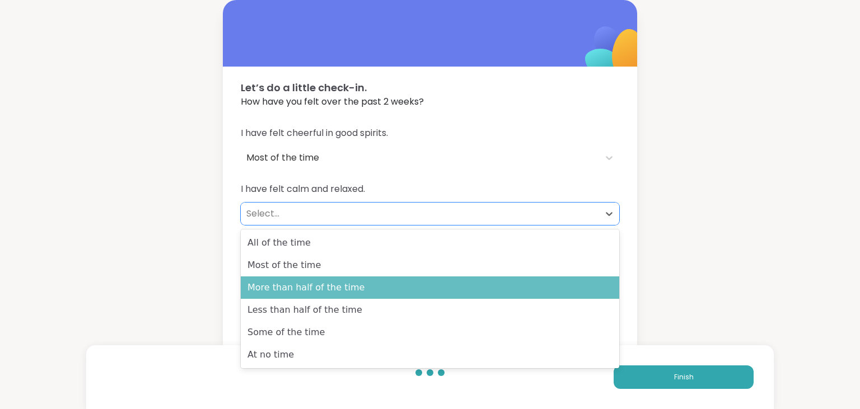
click at [328, 280] on div "More than half of the time" at bounding box center [430, 288] width 379 height 22
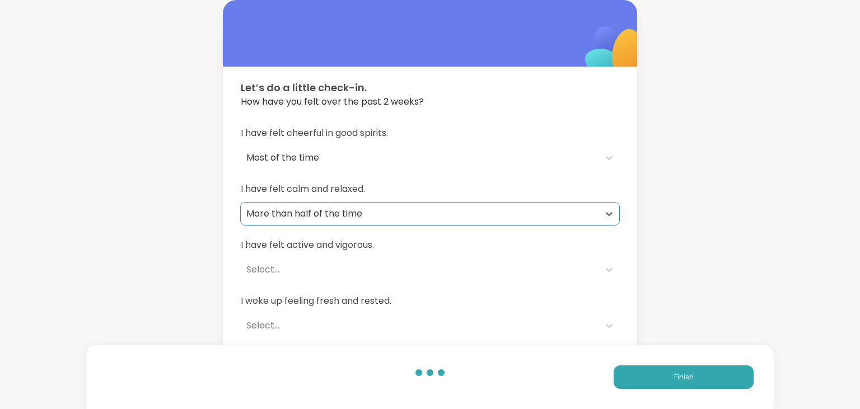
click at [325, 279] on div "Select..." at bounding box center [420, 270] width 358 height 22
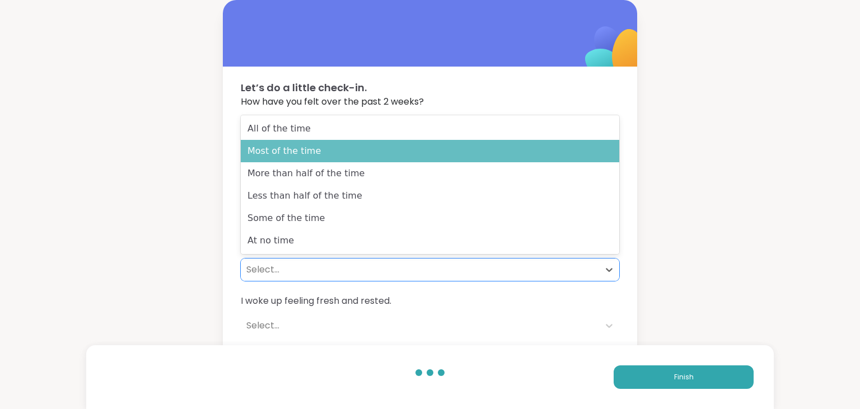
click at [327, 155] on div "Most of the time" at bounding box center [430, 151] width 379 height 22
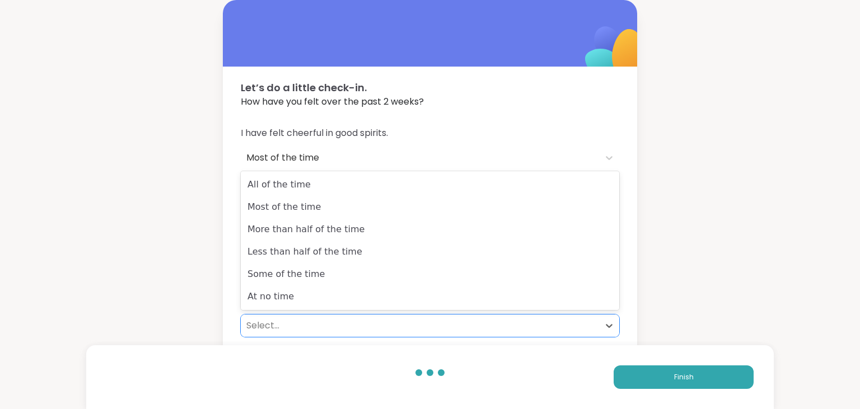
click at [305, 322] on div "Select..." at bounding box center [419, 325] width 347 height 13
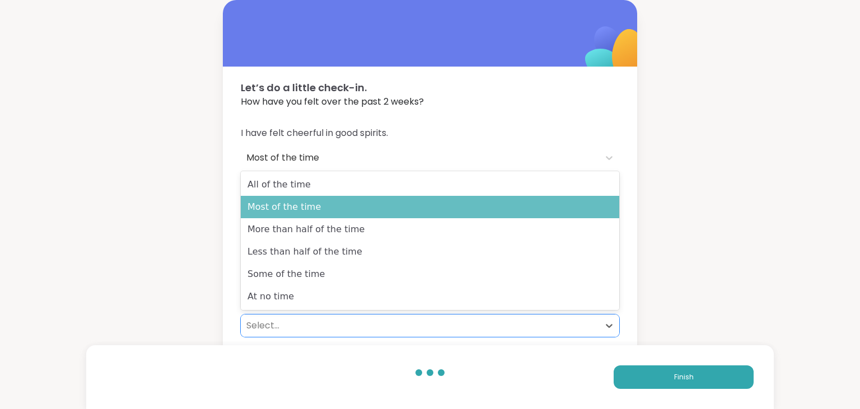
click at [303, 211] on div "Most of the time" at bounding box center [430, 207] width 379 height 22
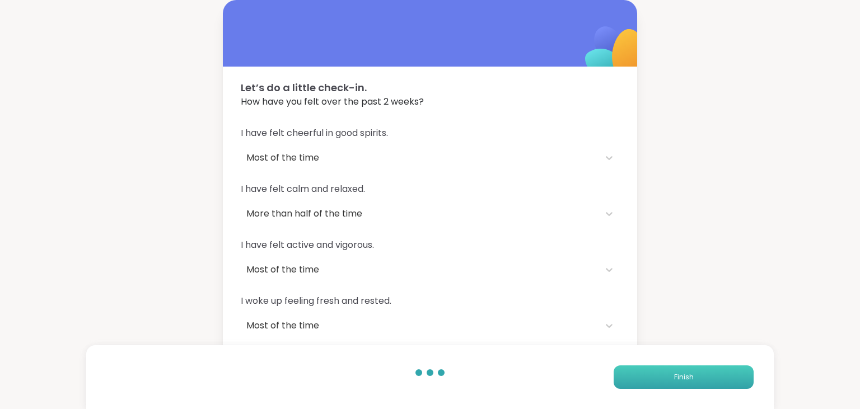
click at [678, 384] on button "Finish" at bounding box center [684, 378] width 140 height 24
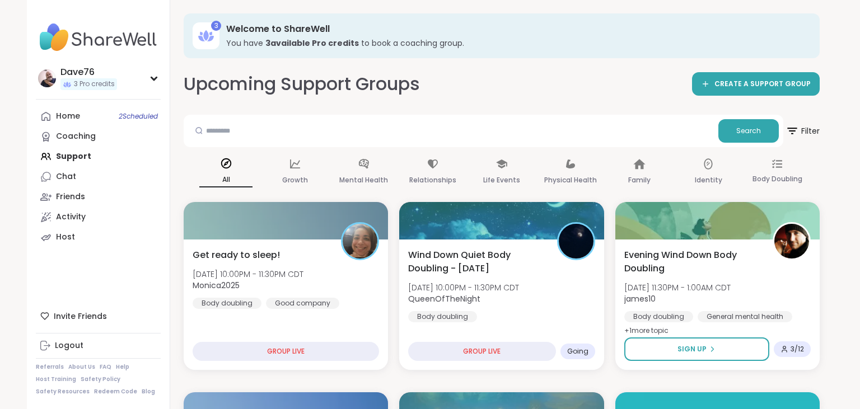
scroll to position [390, 0]
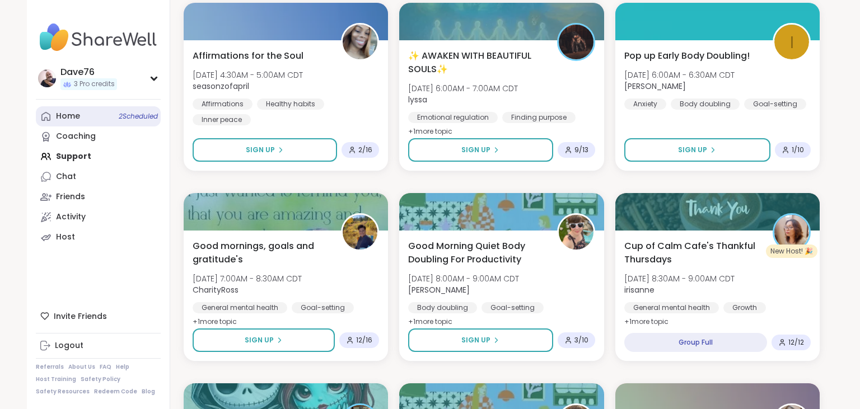
click at [62, 122] on div "Home 2 Scheduled" at bounding box center [68, 116] width 24 height 11
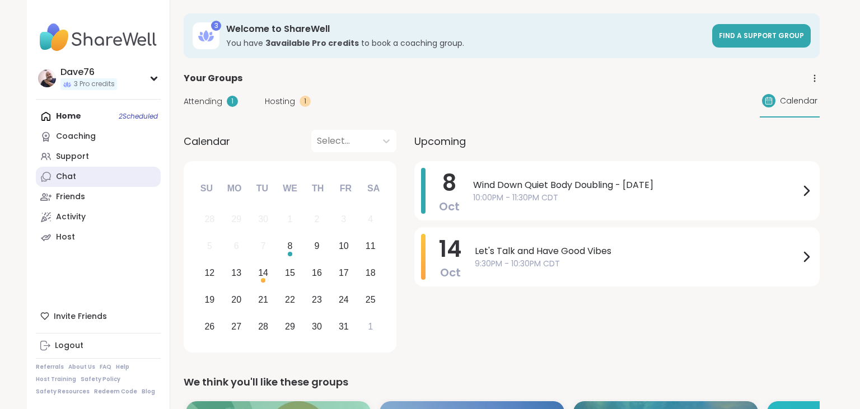
click at [77, 174] on link "Chat" at bounding box center [98, 177] width 125 height 20
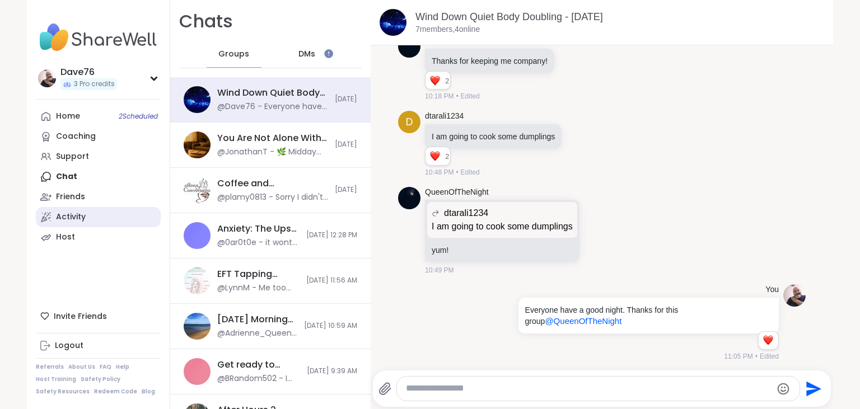
click at [80, 212] on div "Activity" at bounding box center [71, 217] width 30 height 11
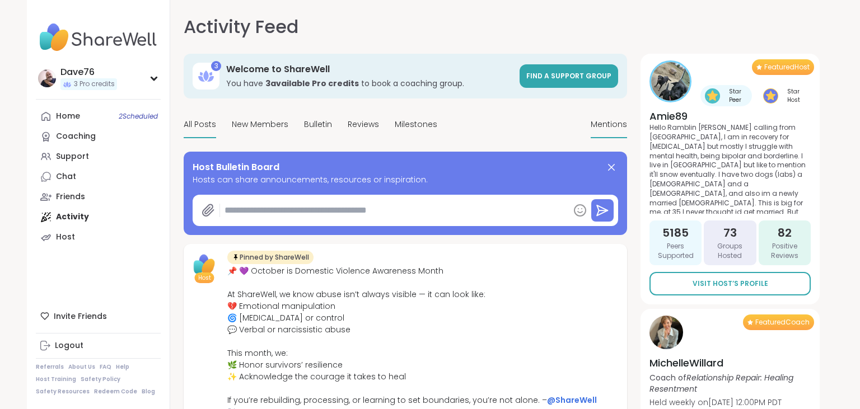
click at [595, 120] on span "Mentions" at bounding box center [609, 125] width 36 height 12
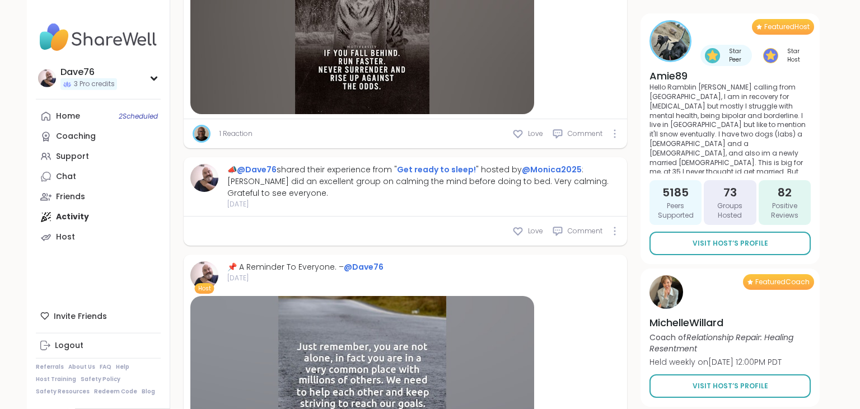
scroll to position [1059, 0]
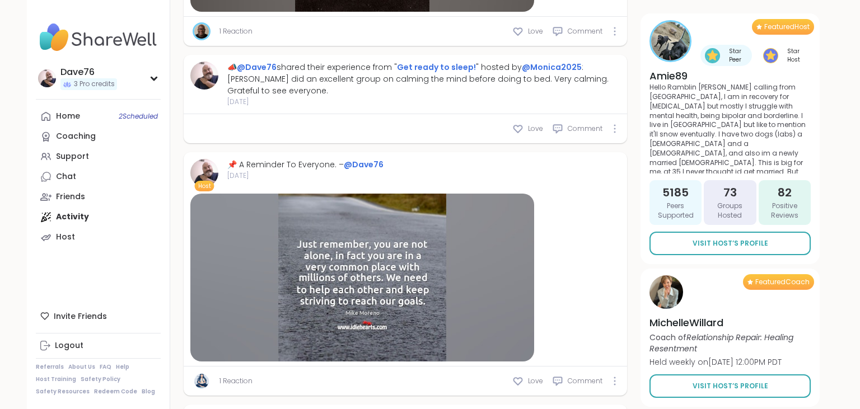
click at [79, 218] on div "Home 2 Scheduled Coaching Support Chat Friends Activity Host" at bounding box center [98, 176] width 125 height 141
click at [80, 120] on link "Home 2 Scheduled" at bounding box center [98, 116] width 125 height 20
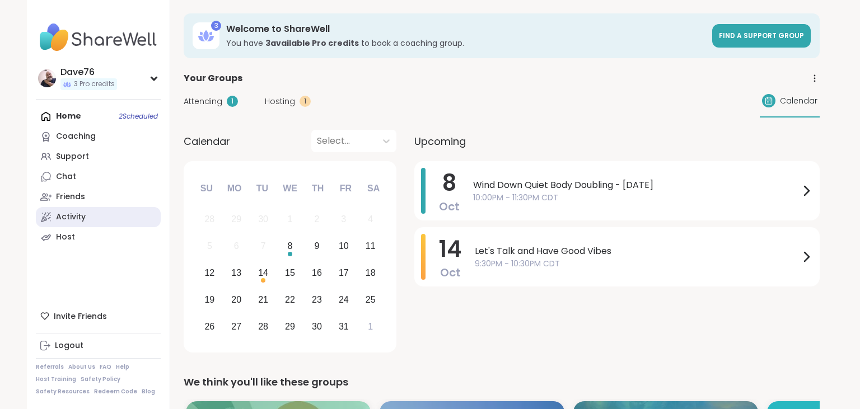
click at [90, 207] on link "Activity" at bounding box center [98, 217] width 125 height 20
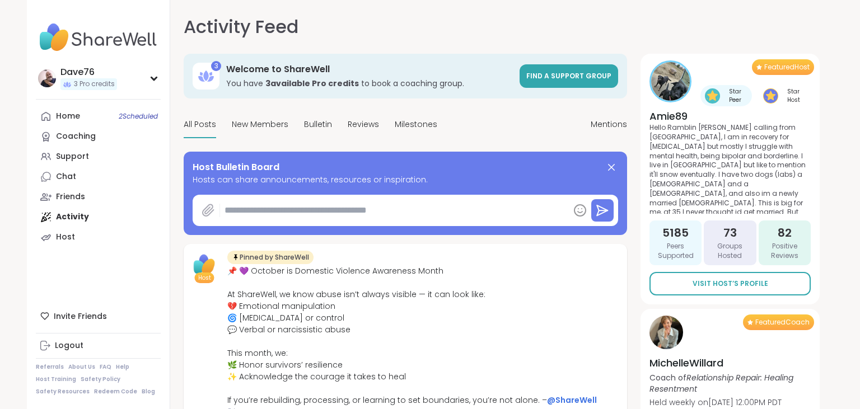
click at [213, 212] on icon at bounding box center [208, 210] width 13 height 13
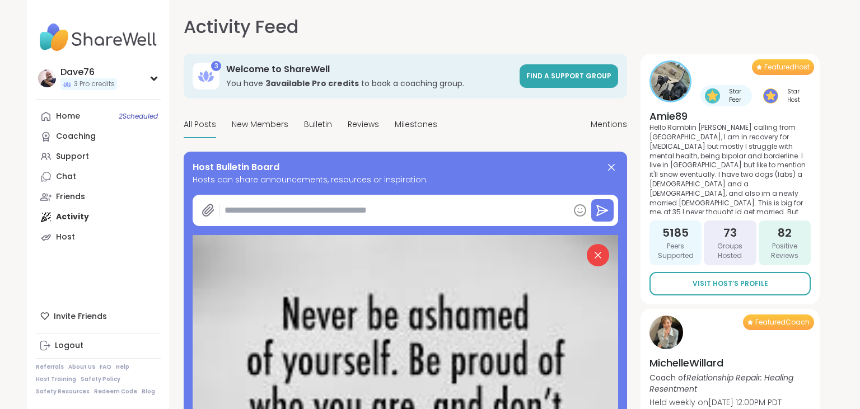
click at [330, 203] on textarea at bounding box center [394, 210] width 349 height 22
type textarea "*"
type textarea "**"
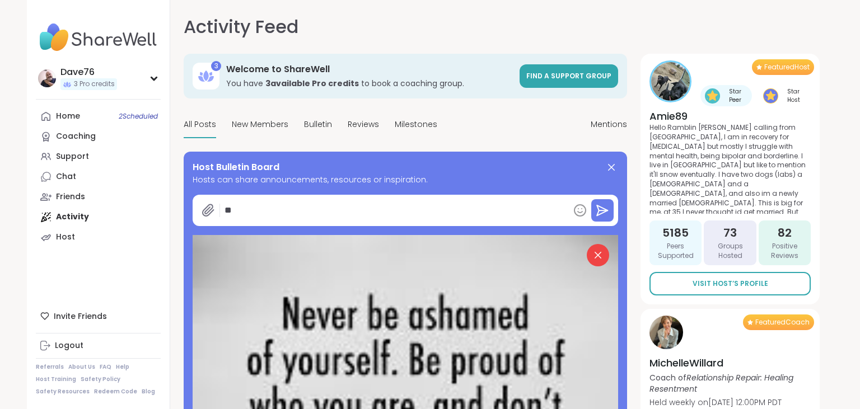
type textarea "*"
type textarea "***"
type textarea "*"
type textarea "****"
type textarea "*"
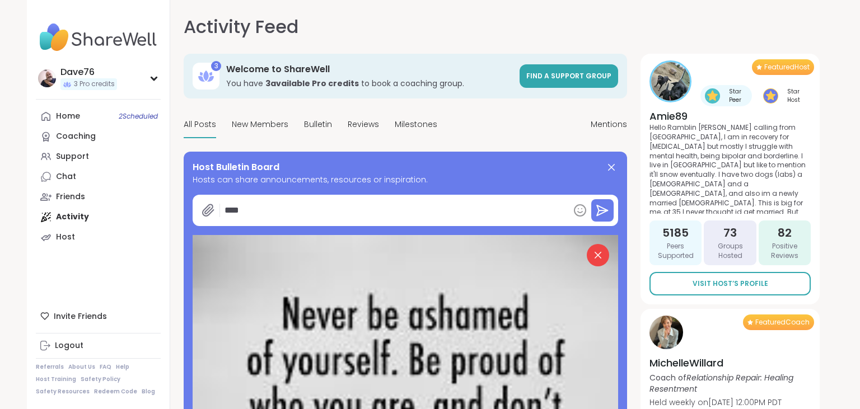
type textarea "*****"
type textarea "*"
type textarea "******"
type textarea "*"
type textarea "*******"
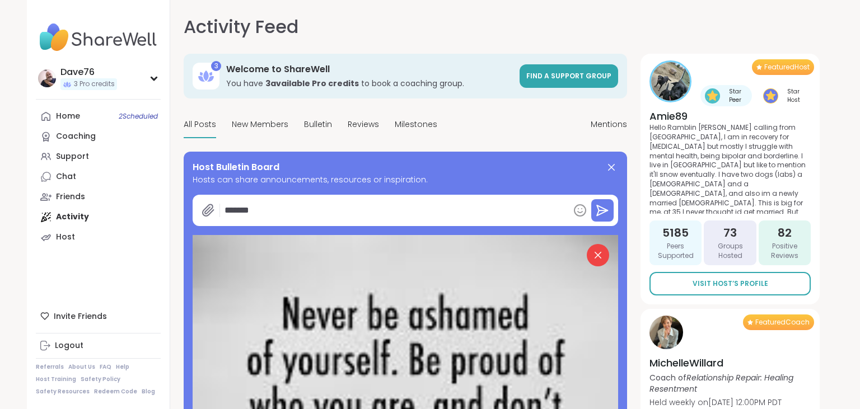
type textarea "*"
type textarea "********"
type textarea "*"
type textarea "********"
type textarea "*"
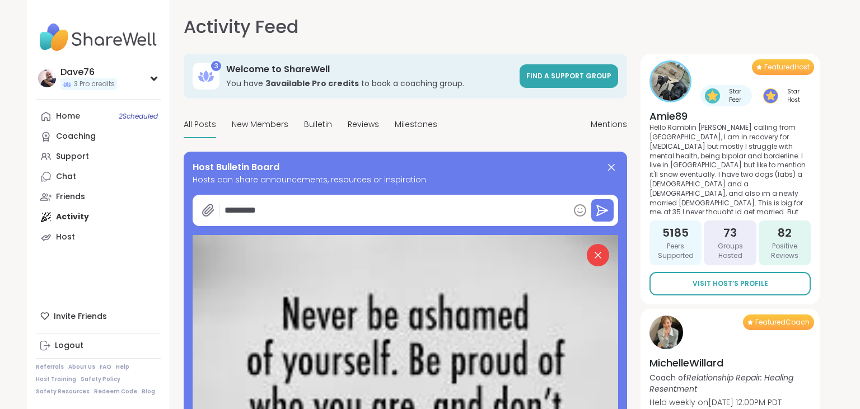
type textarea "**********"
type textarea "*"
type textarea "**********"
type textarea "*"
type textarea "**********"
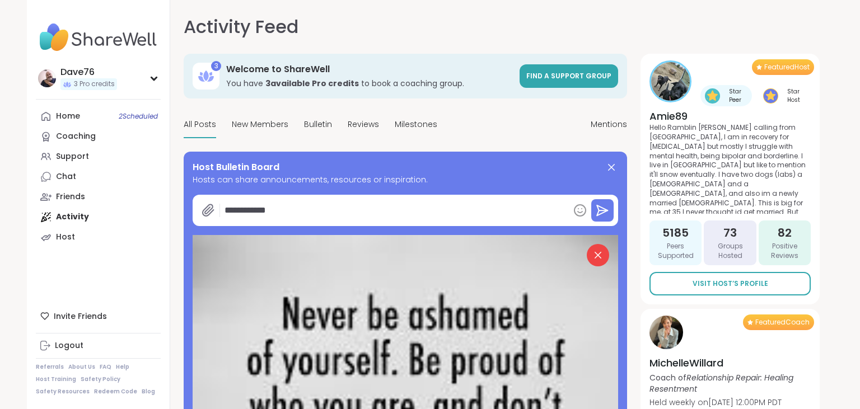
type textarea "*"
type textarea "**********"
type textarea "*"
type textarea "**********"
type textarea "*"
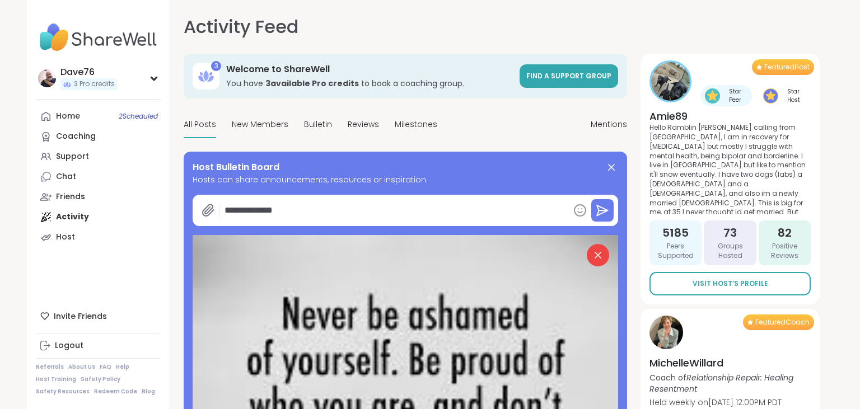
type textarea "**********"
type textarea "*"
type textarea "**********"
type textarea "*"
type textarea "**********"
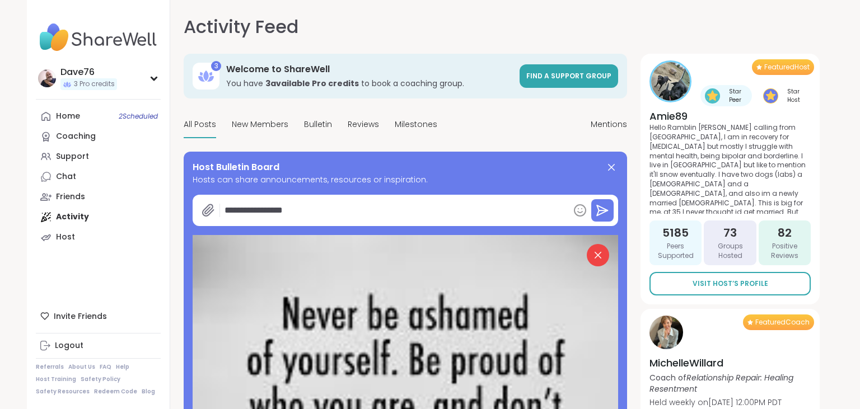
type textarea "*"
type textarea "**********"
type textarea "*"
type textarea "**********"
type textarea "*"
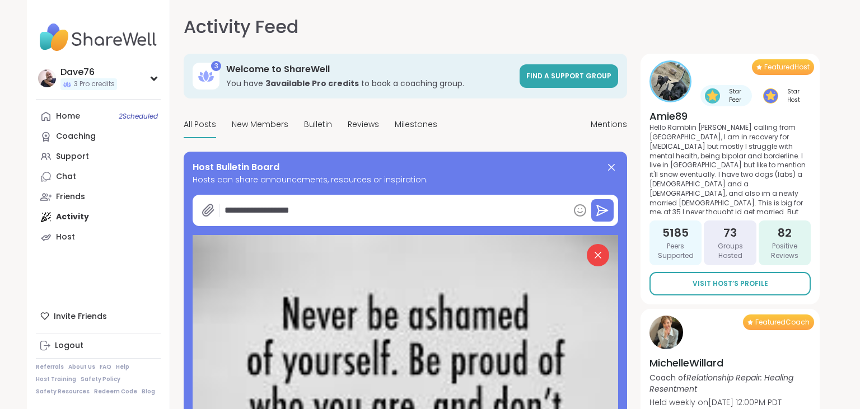
type textarea "**********"
type textarea "*"
type textarea "**********"
type textarea "*"
type textarea "**********"
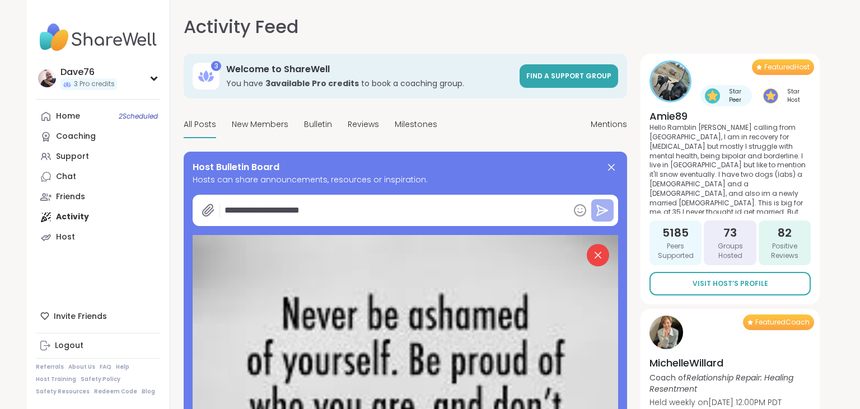
click at [605, 208] on icon at bounding box center [602, 210] width 13 height 13
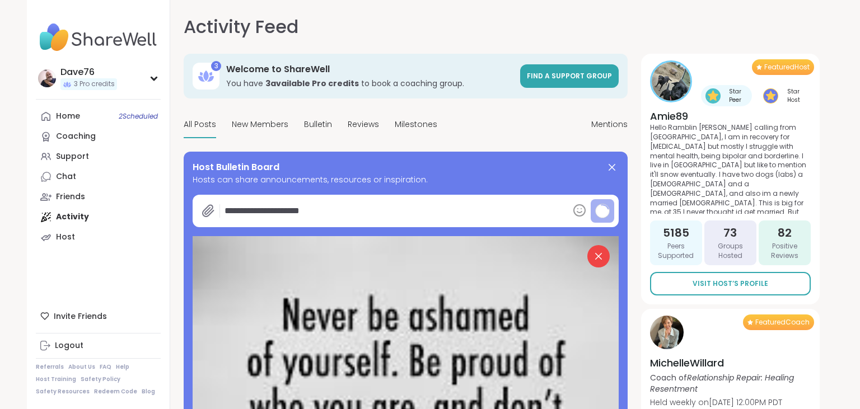
type textarea "*"
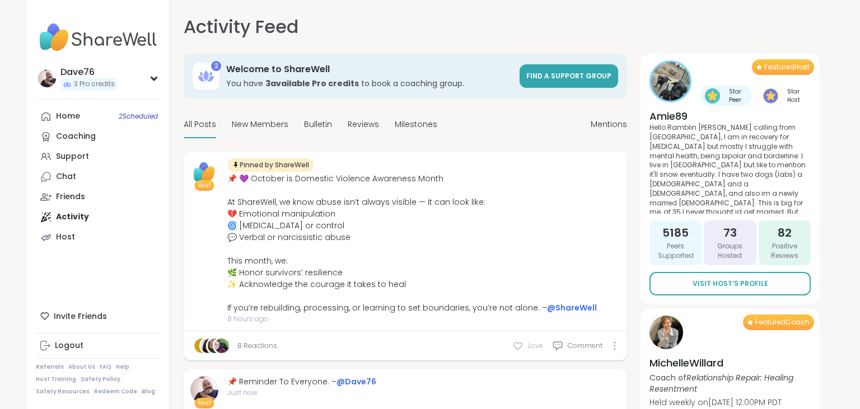
click at [525, 344] on div "Love" at bounding box center [527, 346] width 31 height 11
click at [70, 118] on div "Home 2 Scheduled" at bounding box center [68, 116] width 24 height 11
